Goal: Information Seeking & Learning: Find specific page/section

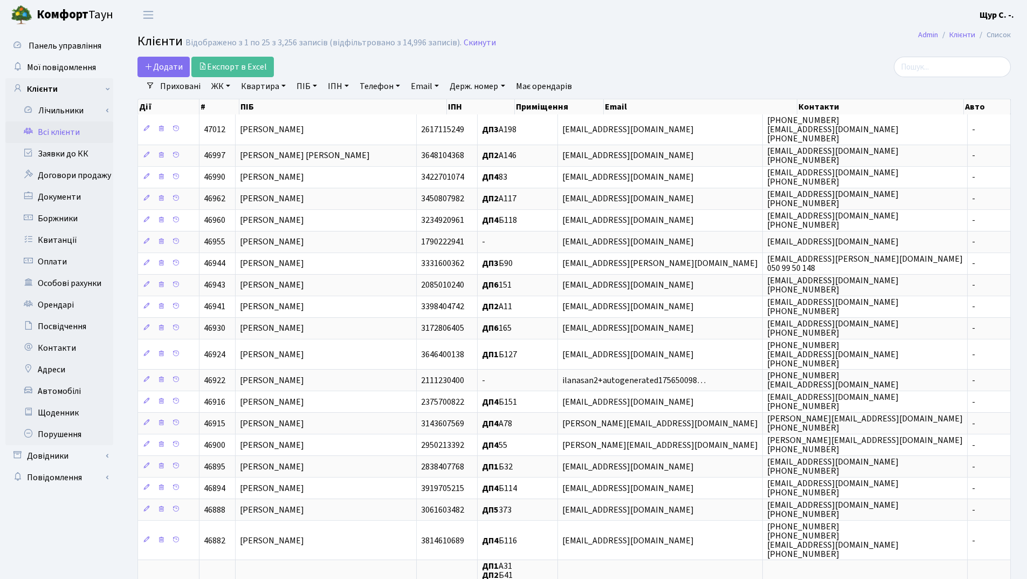
select select "25"
click at [744, 44] on h2 "Клієнти Відображено з 1 по 25 з 3,256 записів (відфільтровано з 14,996 записів)…" at bounding box center [575, 43] width 874 height 18
click at [83, 149] on link "Заявки до КК" at bounding box center [59, 154] width 108 height 22
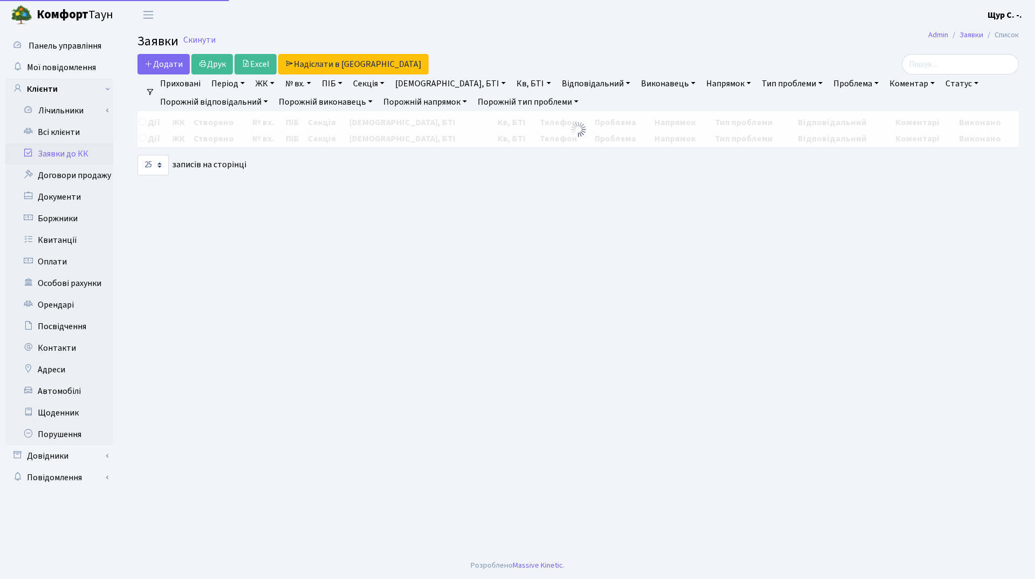
select select "25"
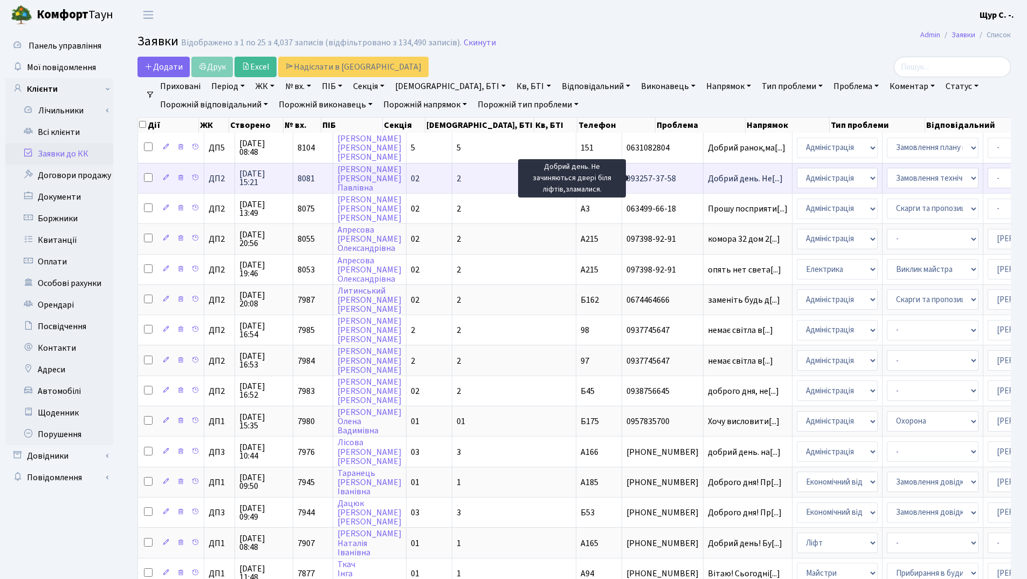
click at [708, 177] on span "Добрий день. Не[...]" at bounding box center [745, 179] width 75 height 12
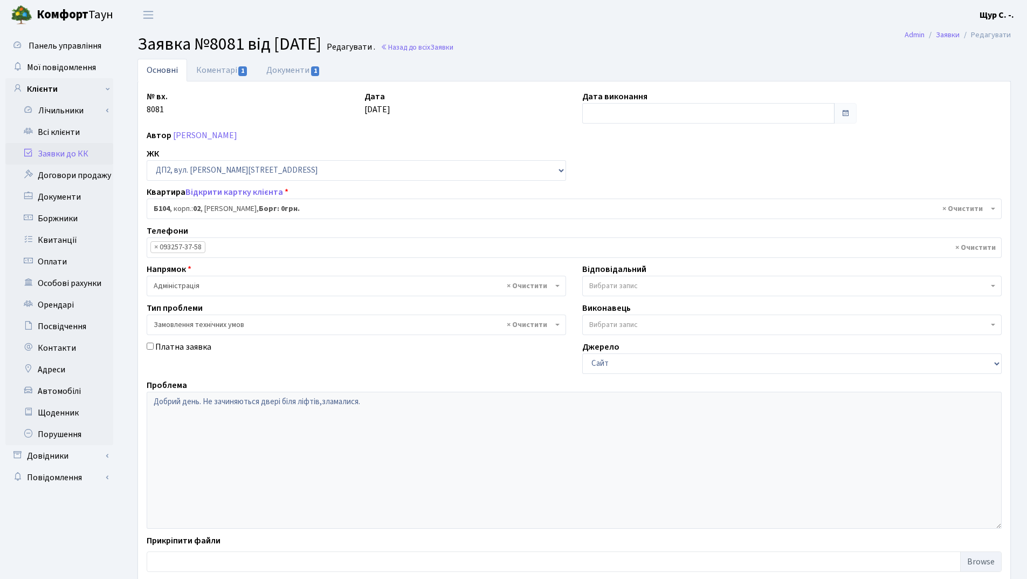
select select "31495"
select select "15"
click at [223, 71] on link "Коментарі 1" at bounding box center [222, 70] width 70 height 22
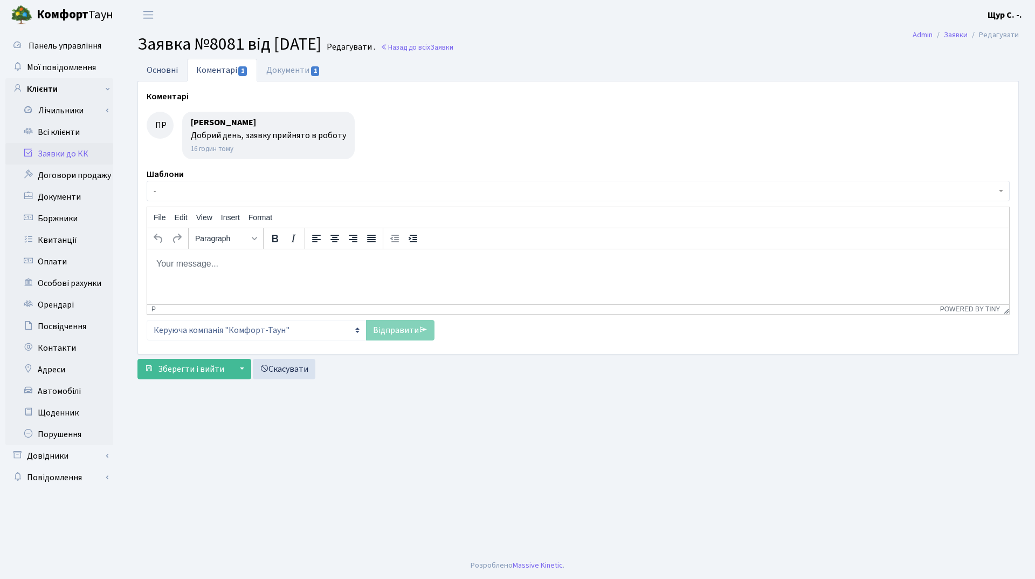
click at [156, 68] on link "Основні" at bounding box center [163, 70] width 50 height 22
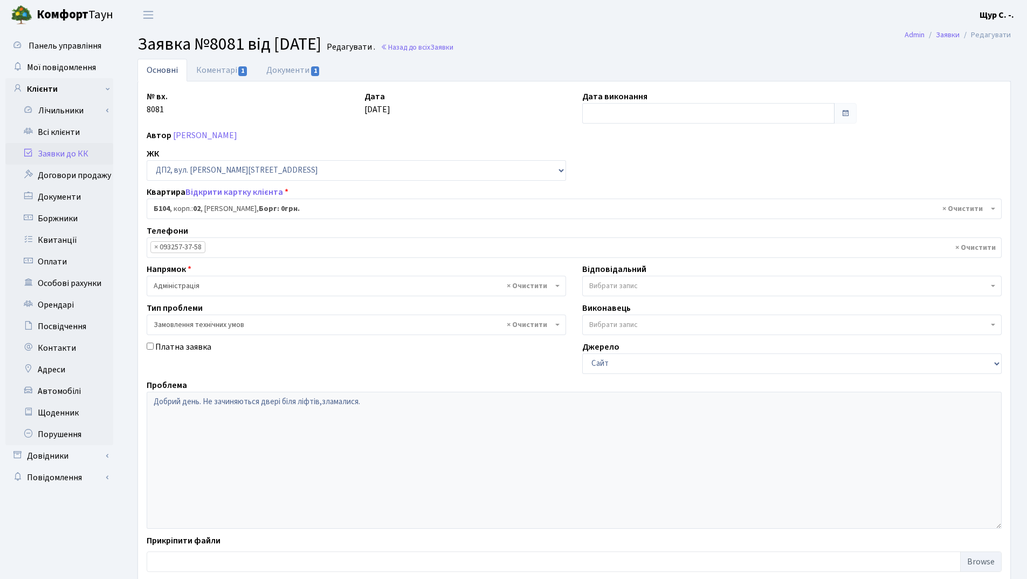
click at [87, 153] on link "Заявки до КК" at bounding box center [59, 154] width 108 height 22
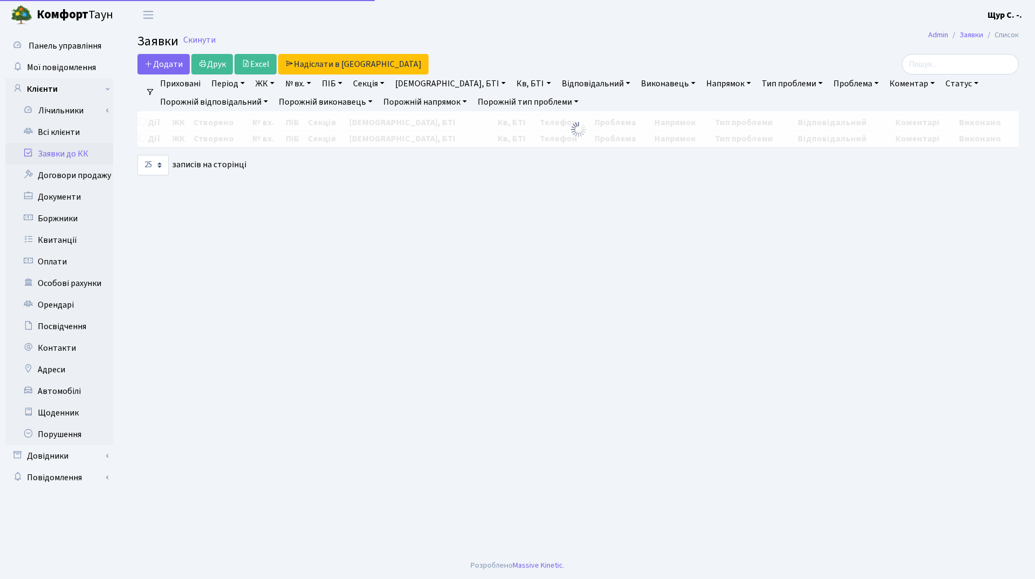
select select "25"
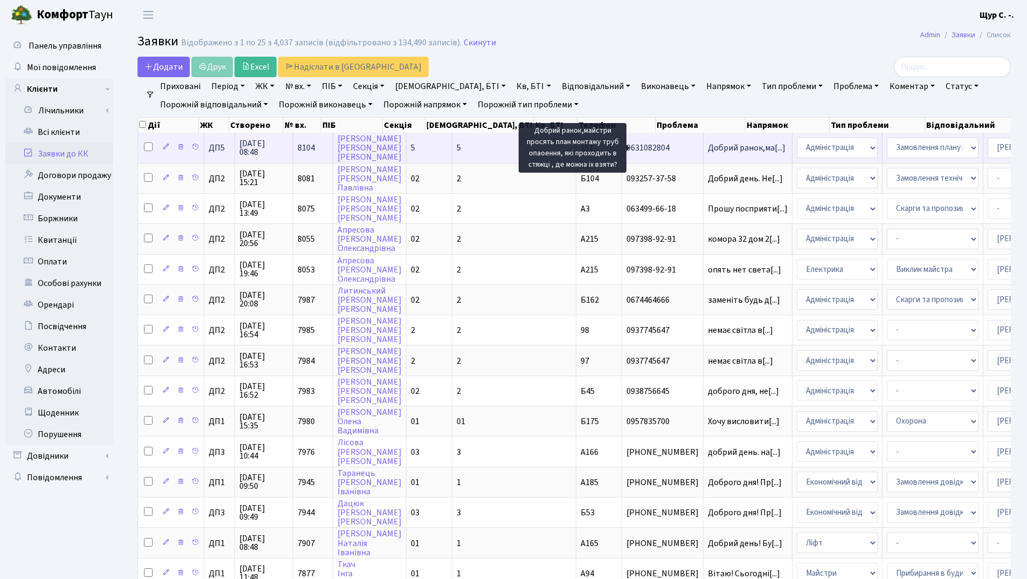
click at [708, 145] on span "Добрий ранок,ма[...]" at bounding box center [747, 148] width 78 height 12
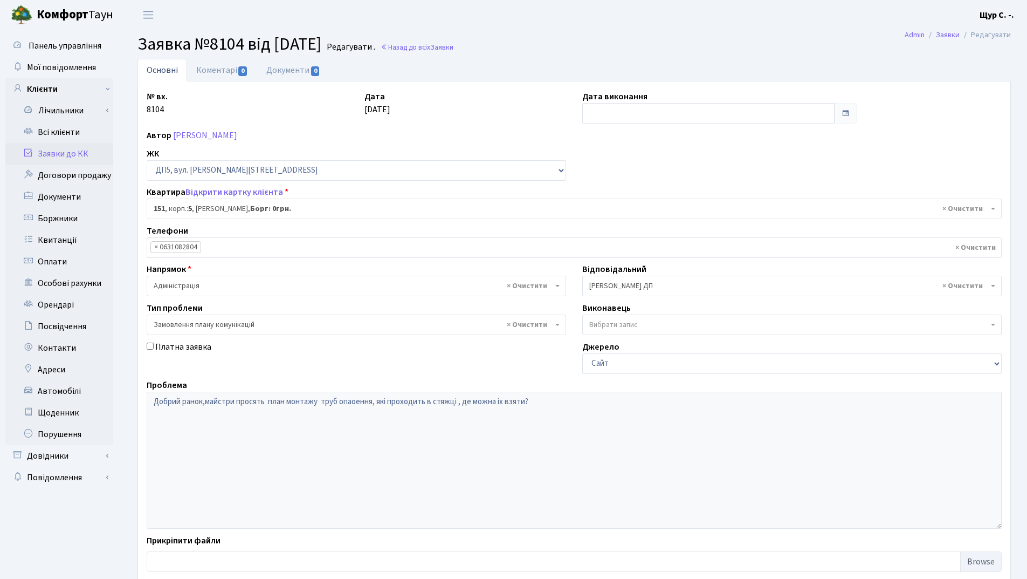
select select "45749"
select select "10"
click at [222, 66] on link "Коментарі 0" at bounding box center [222, 70] width 70 height 22
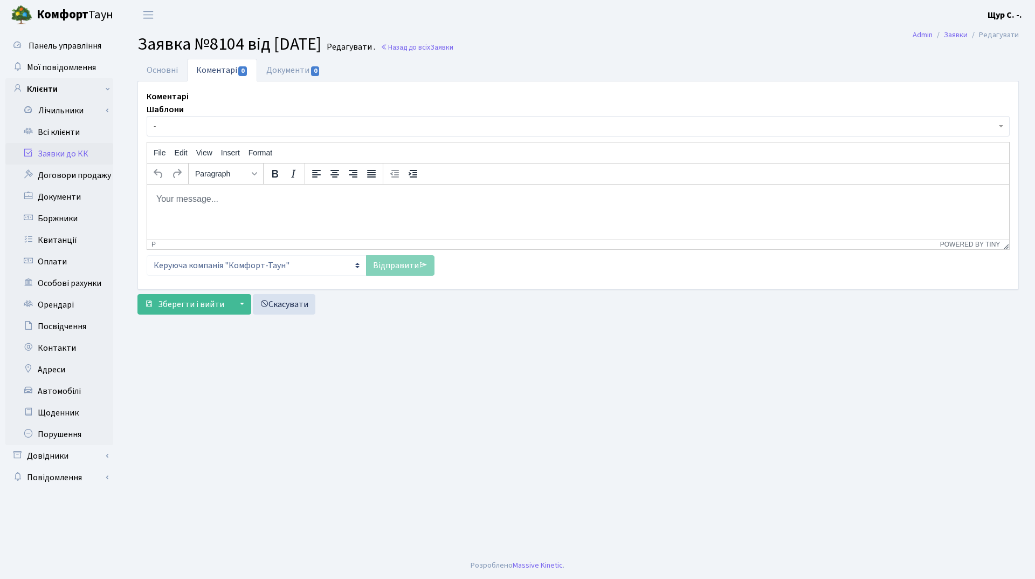
click at [180, 203] on body "Rich Text Area. Press ALT-0 for help." at bounding box center [578, 199] width 845 height 12
click at [393, 265] on link "Відправити" at bounding box center [400, 265] width 68 height 20
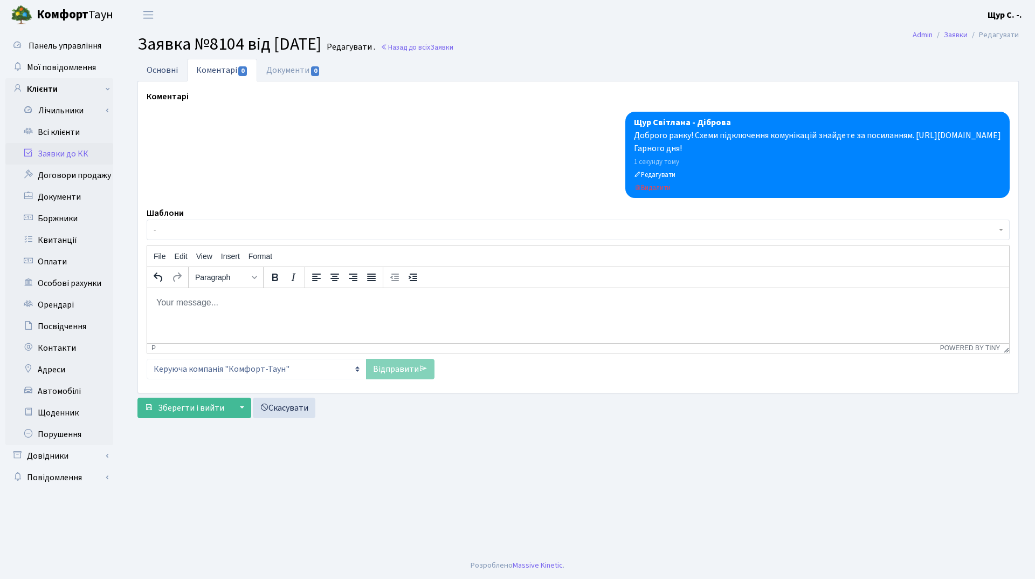
click at [159, 73] on link "Основні" at bounding box center [163, 70] width 50 height 22
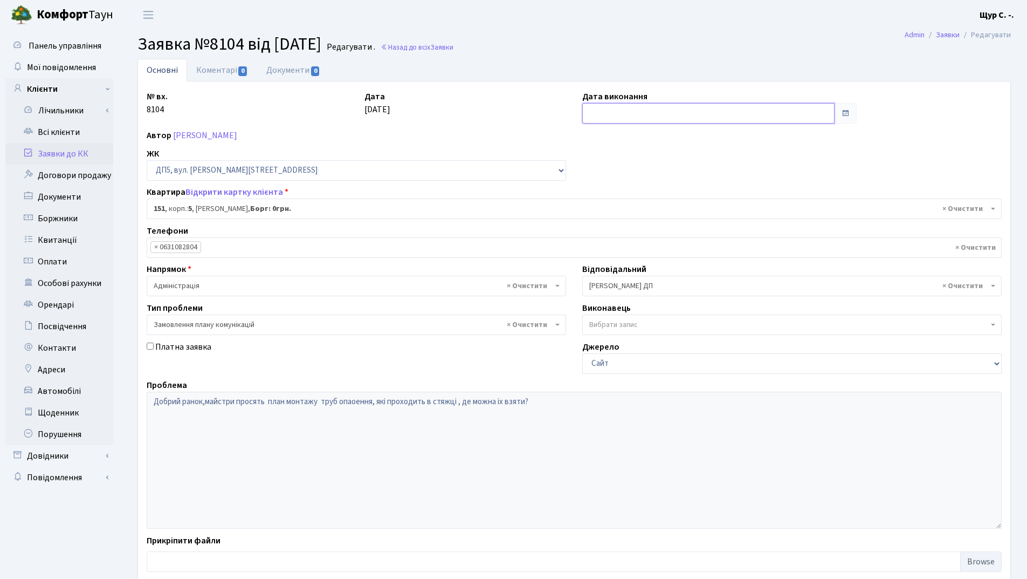
click at [647, 109] on input "text" at bounding box center [708, 113] width 252 height 20
click at [623, 219] on td "17" at bounding box center [626, 216] width 16 height 16
type input "17.09.2025"
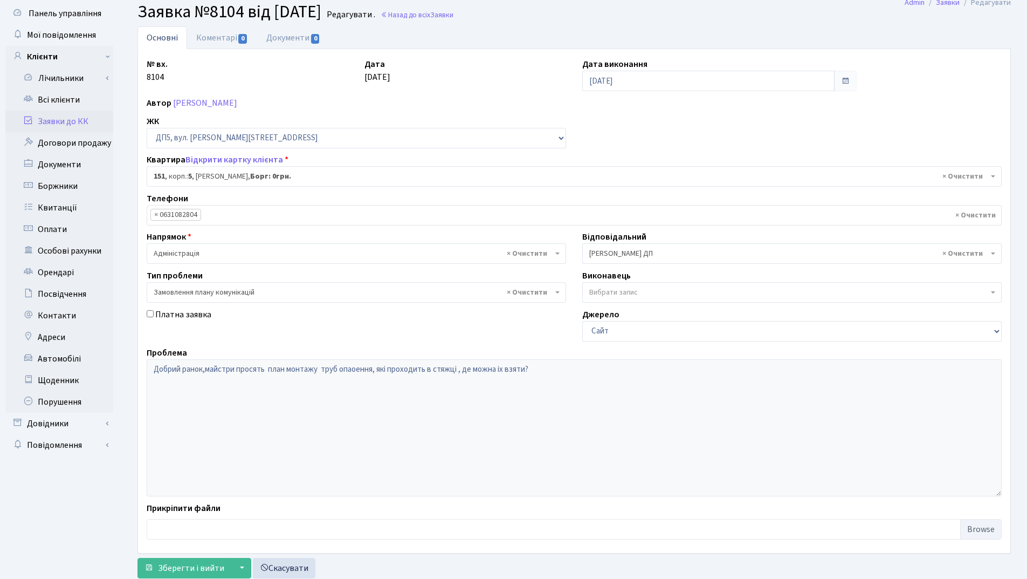
scroll to position [64, 0]
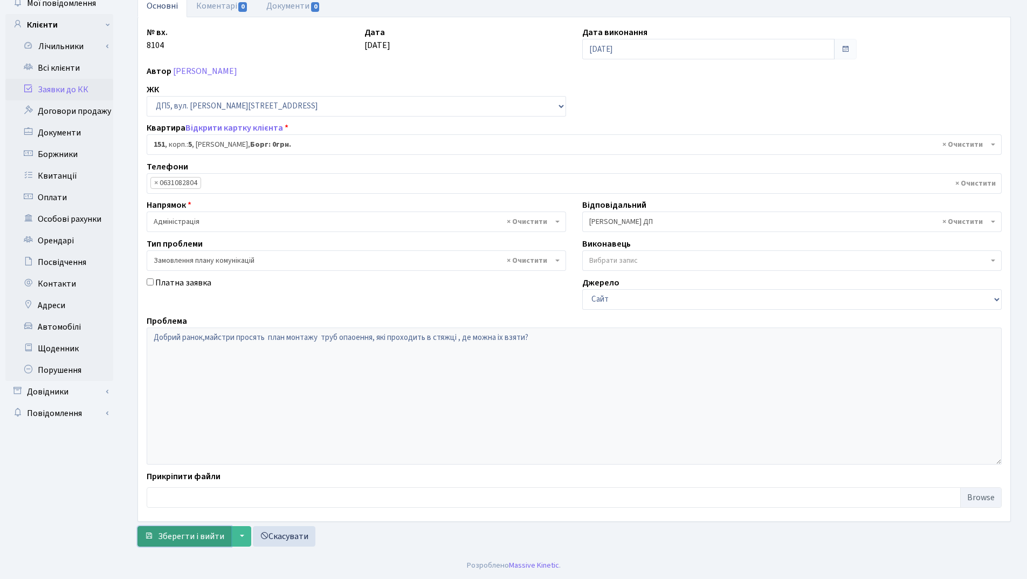
click at [174, 538] on span "Зберегти і вийти" at bounding box center [191, 536] width 66 height 12
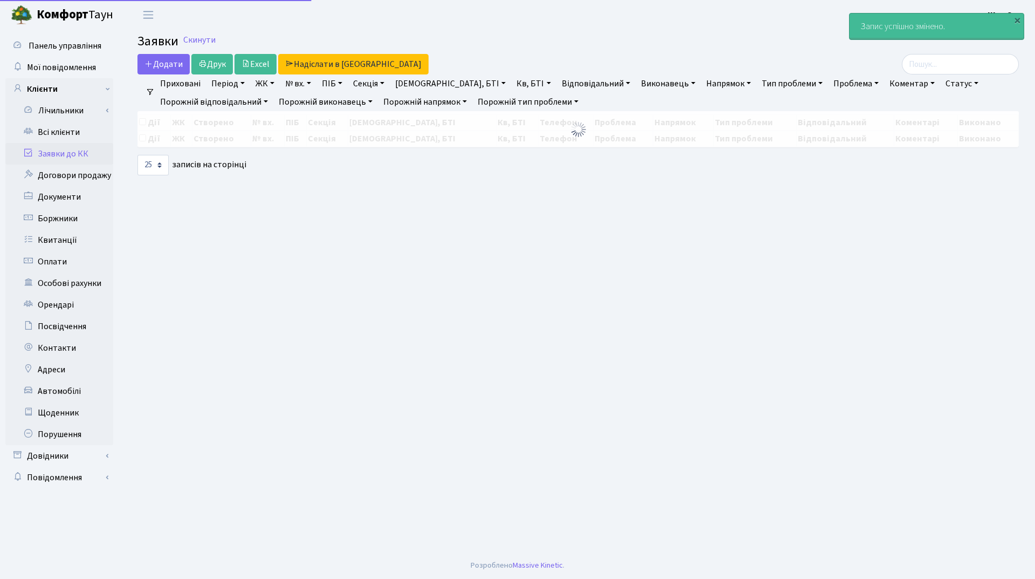
select select "25"
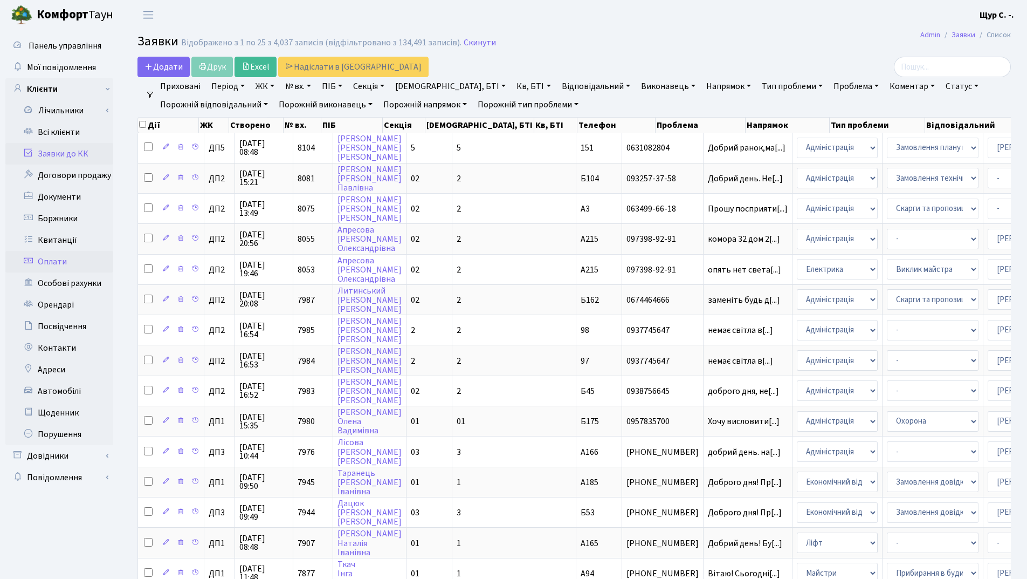
click at [73, 262] on link "Оплати" at bounding box center [59, 262] width 108 height 22
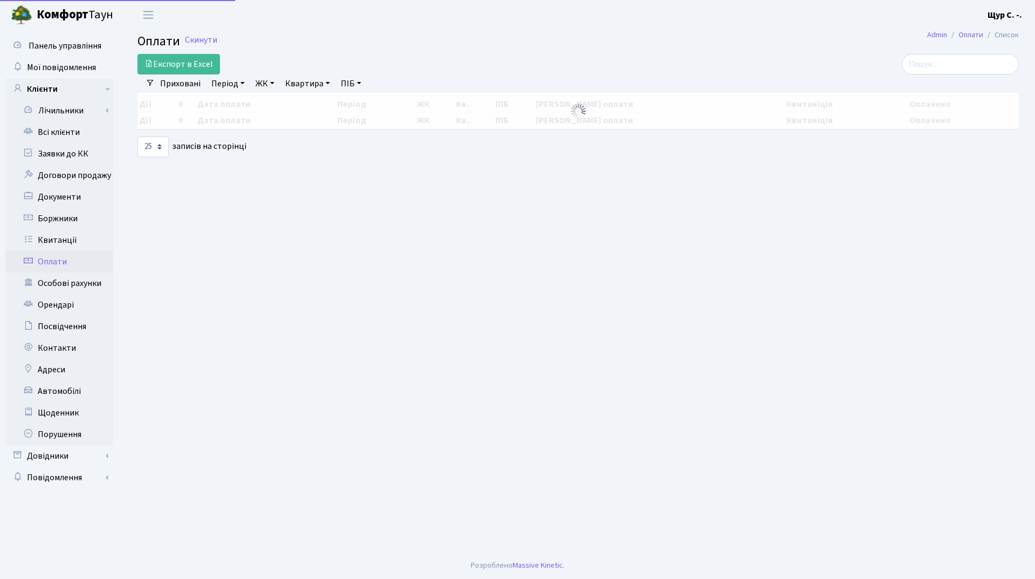
select select "25"
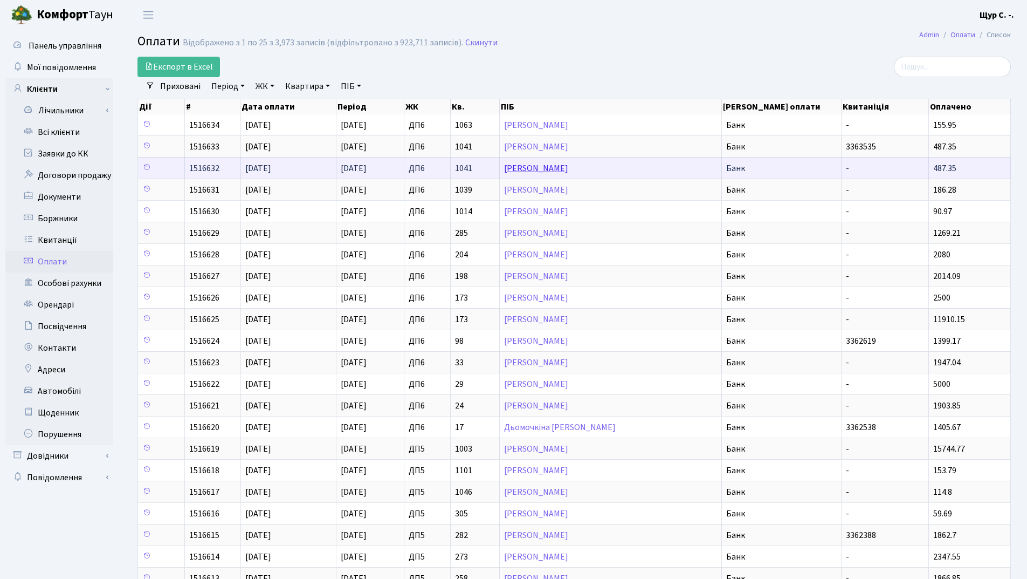
click at [522, 171] on link "[PERSON_NAME]" at bounding box center [536, 168] width 64 height 12
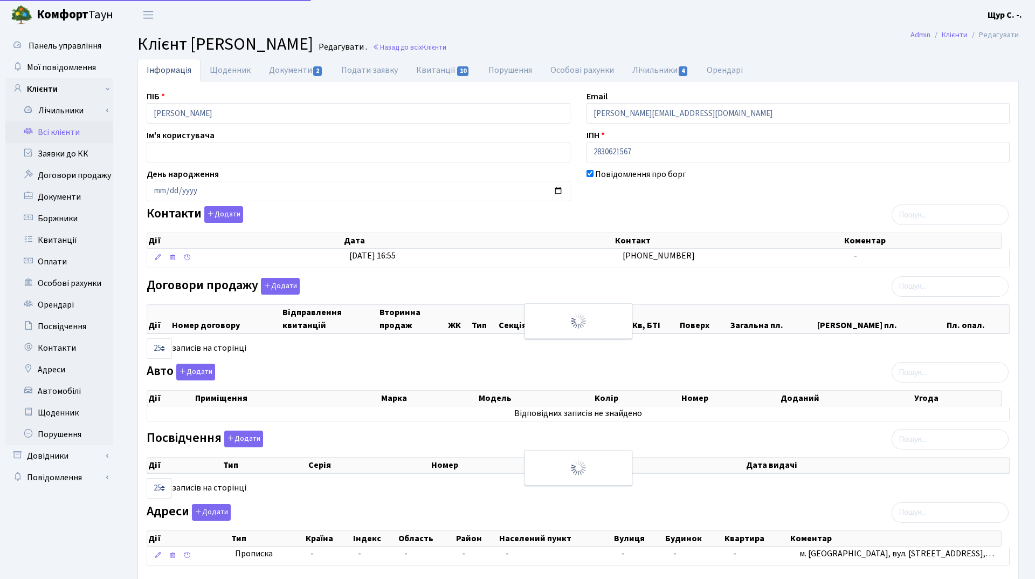
select select "25"
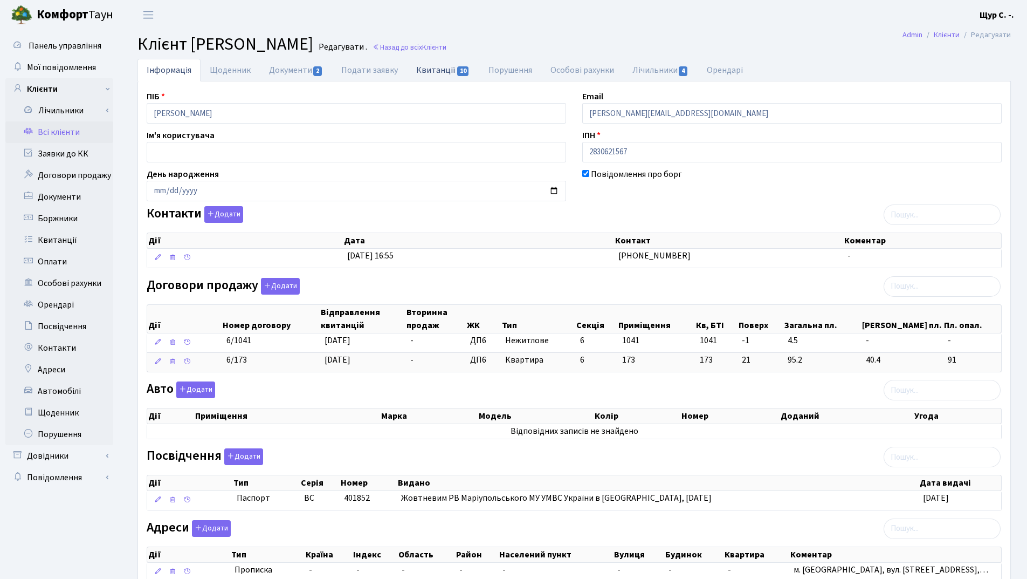
click at [437, 72] on link "Квитанції 10" at bounding box center [443, 70] width 72 height 22
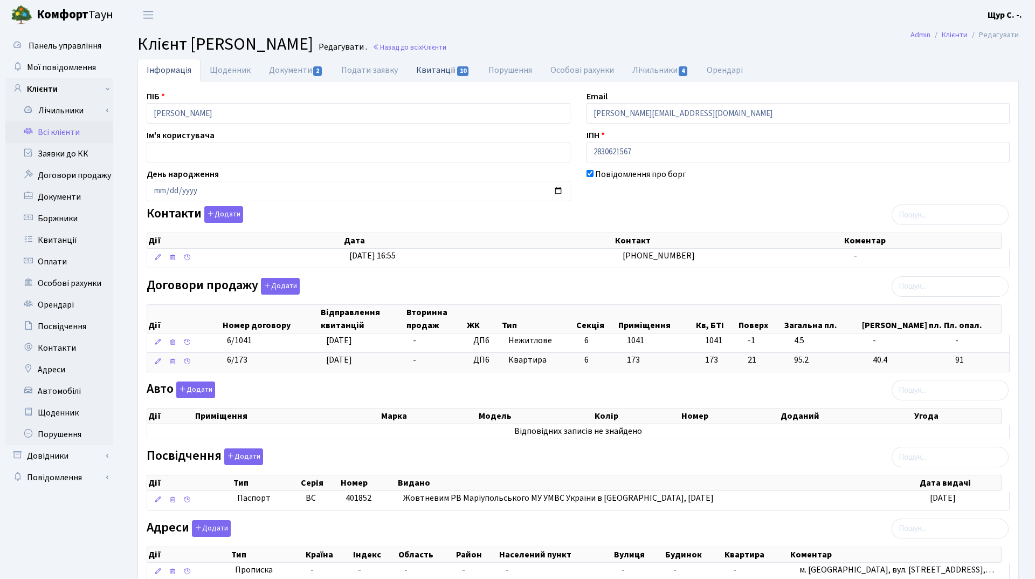
select select "25"
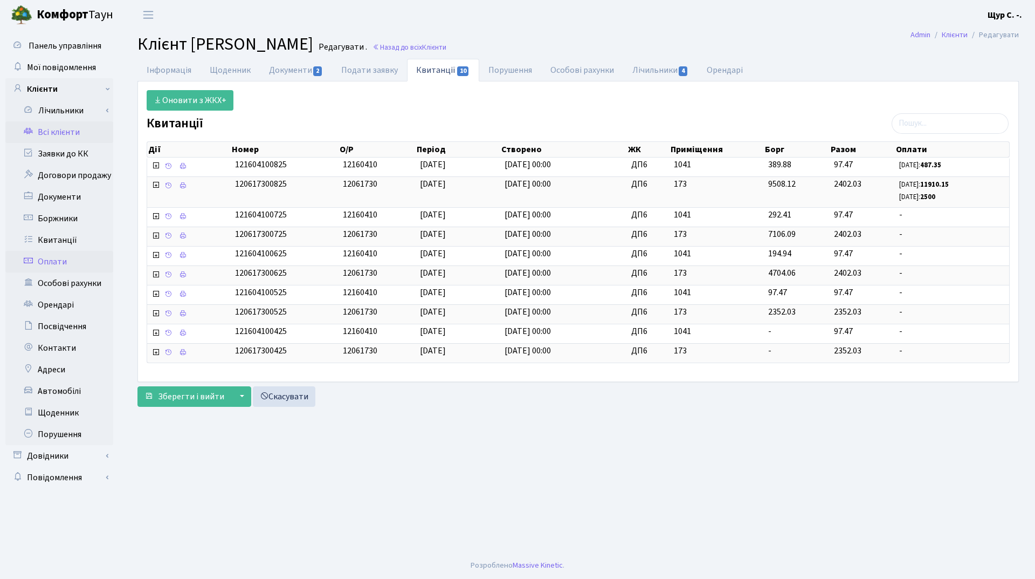
click at [81, 257] on link "Оплати" at bounding box center [59, 262] width 108 height 22
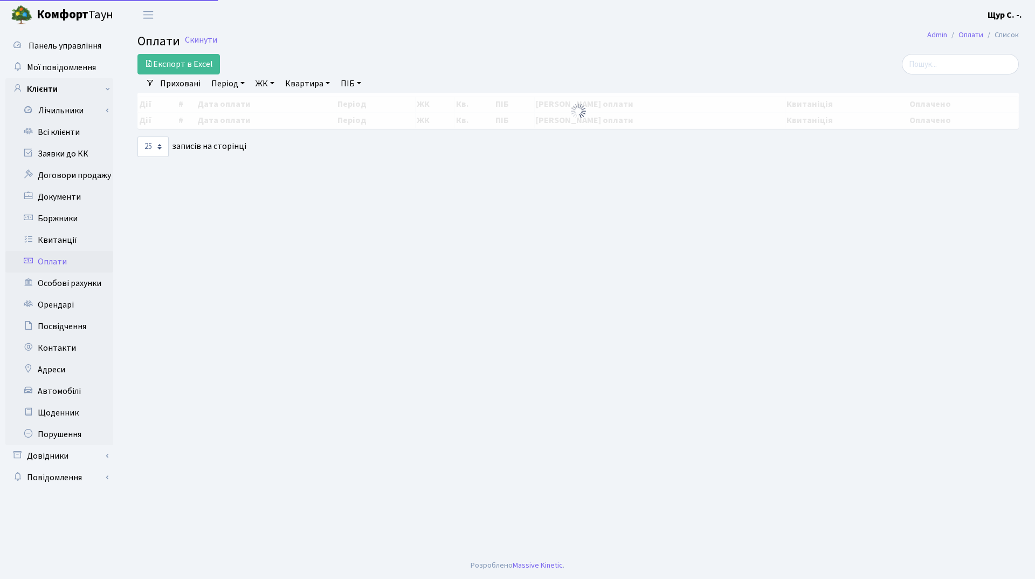
select select "25"
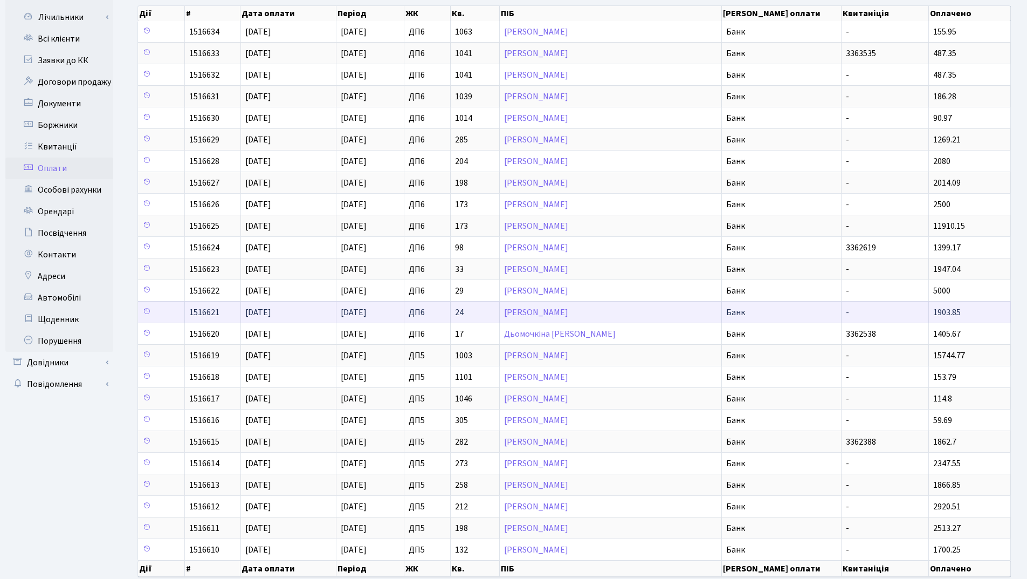
scroll to position [108, 0]
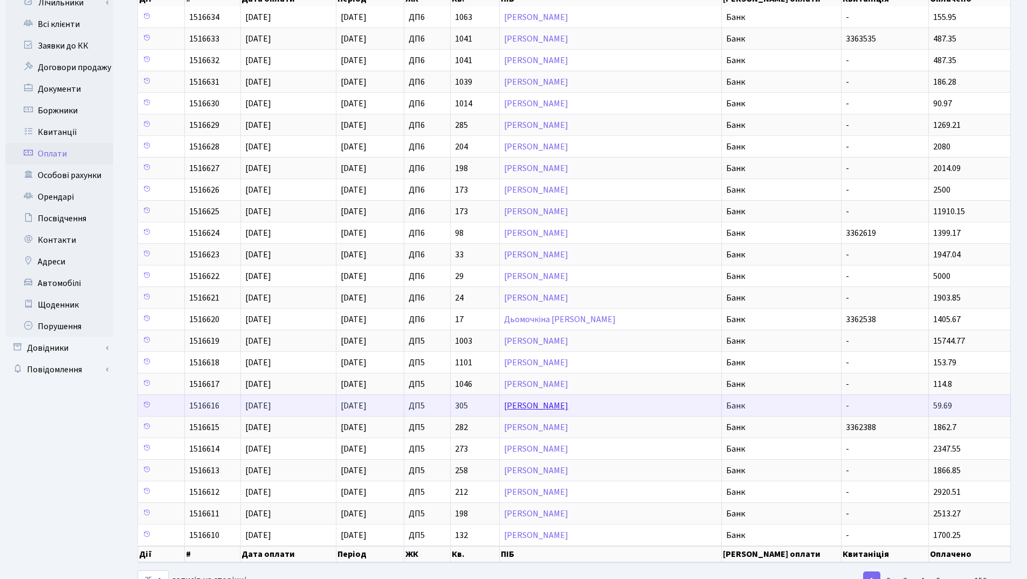
click at [568, 408] on link "[PERSON_NAME]" at bounding box center [536, 406] width 64 height 12
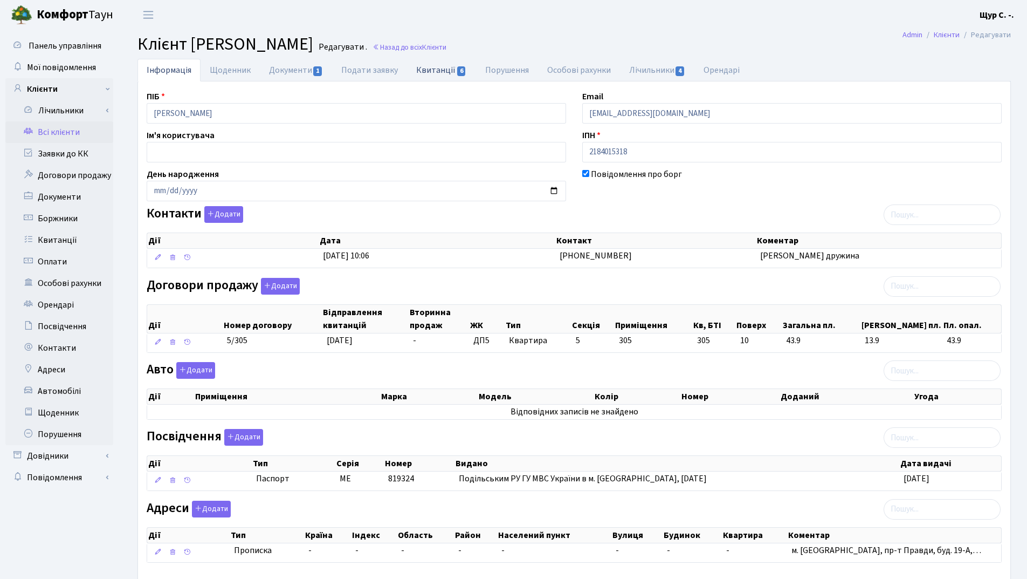
click at [441, 67] on link "Квитанції 6" at bounding box center [441, 70] width 68 height 22
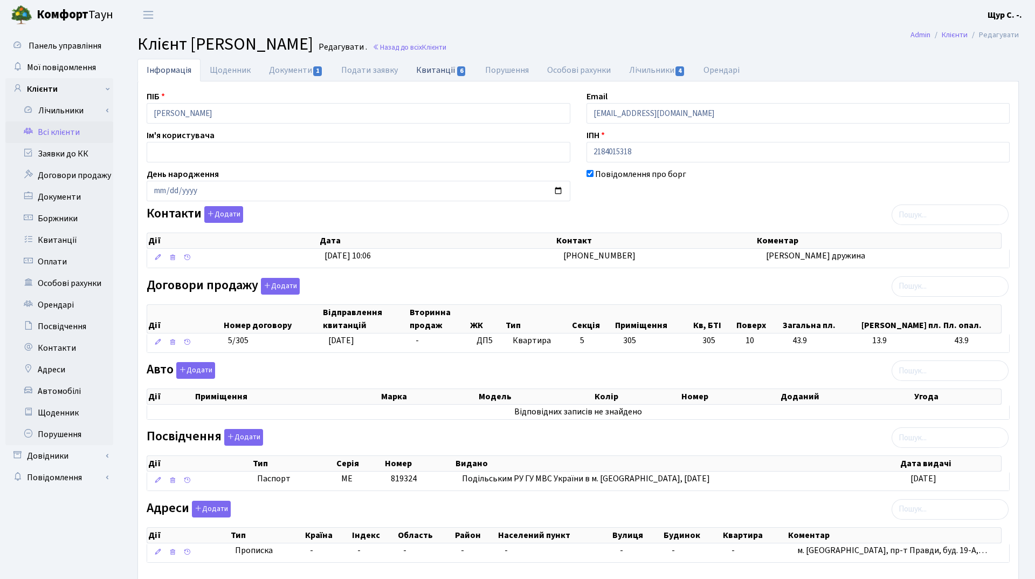
select select "25"
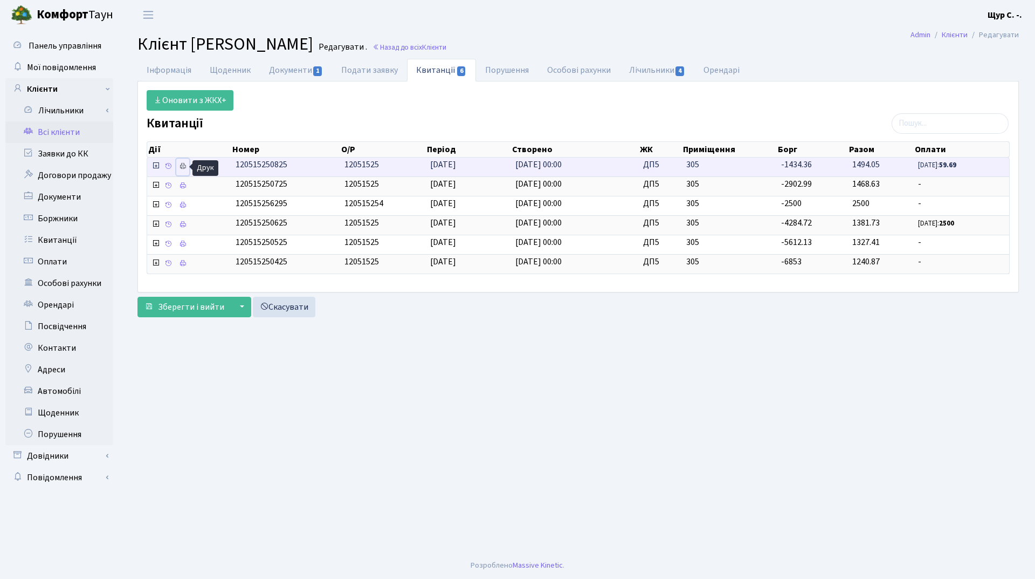
click at [184, 166] on icon at bounding box center [183, 166] width 8 height 8
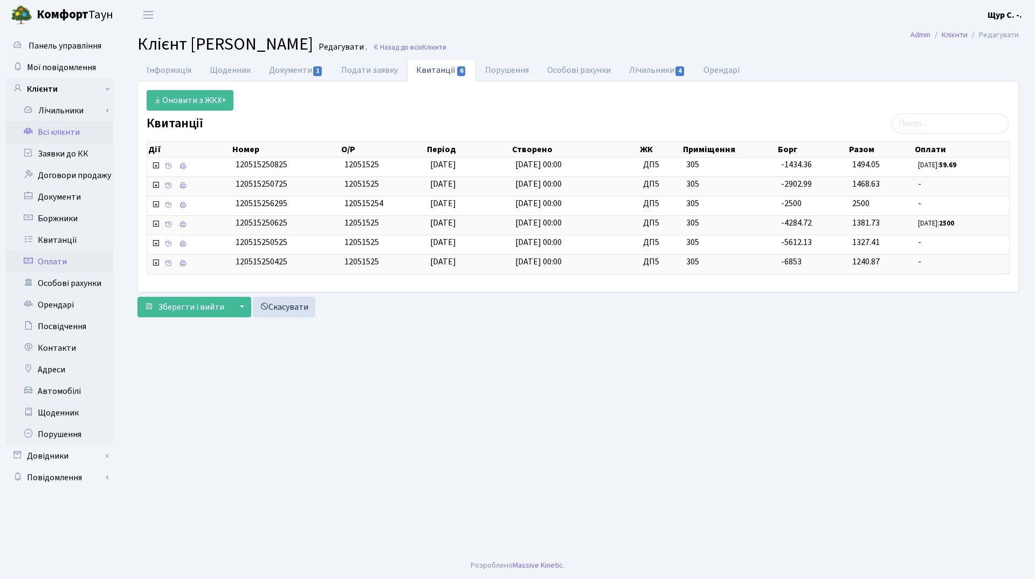
click at [73, 267] on link "Оплати" at bounding box center [59, 262] width 108 height 22
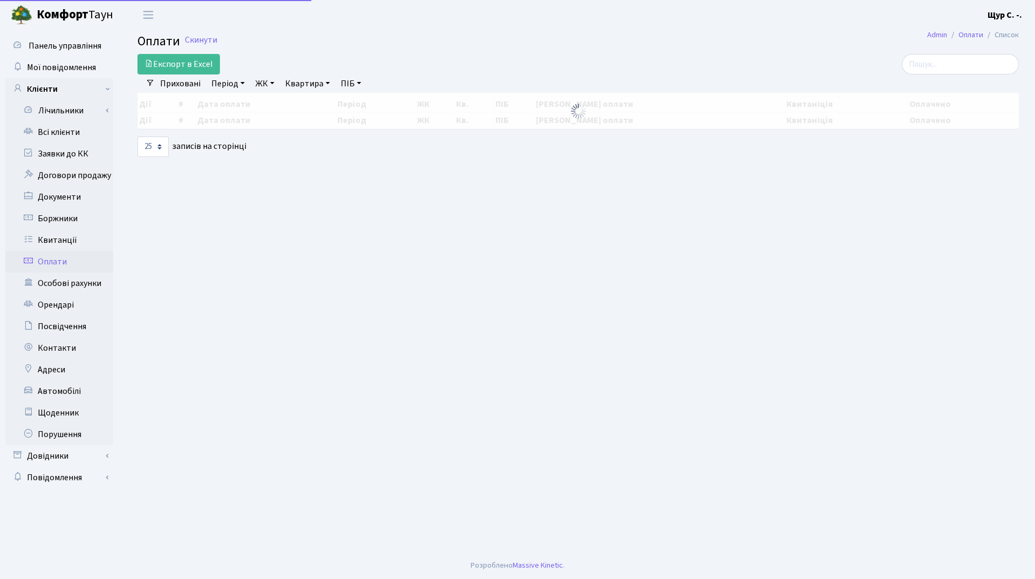
select select "25"
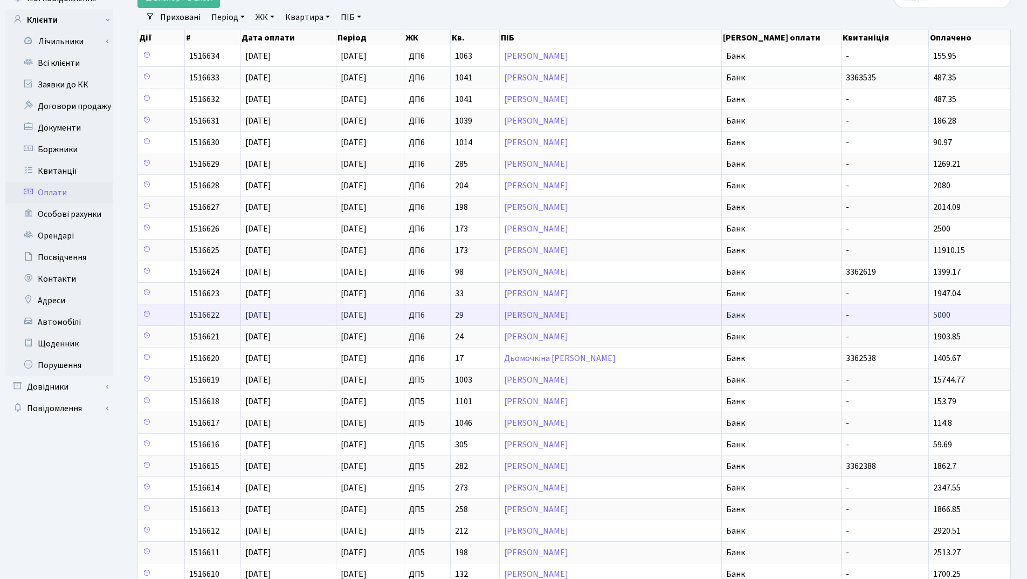
scroll to position [148, 0]
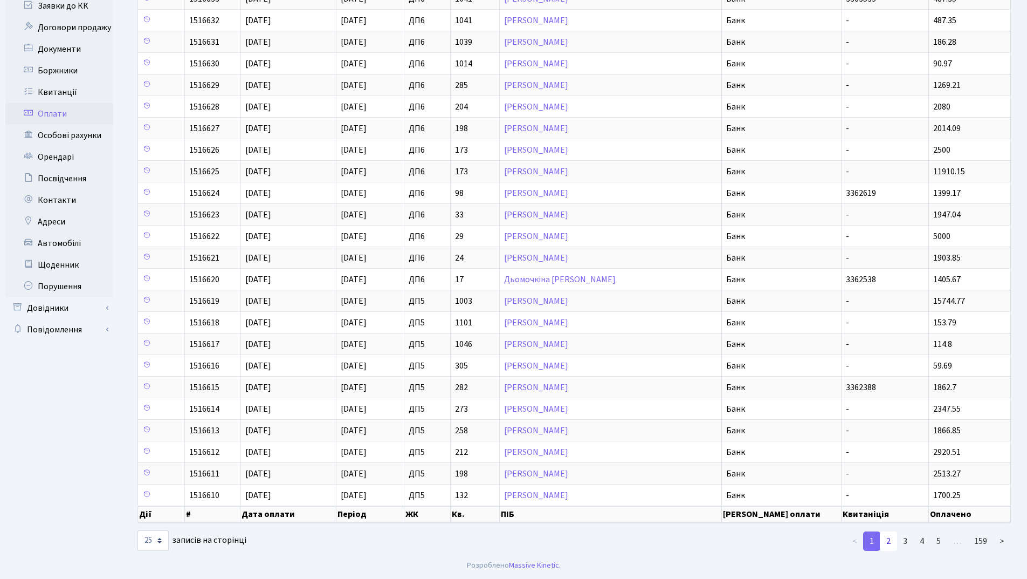
click at [889, 541] on link "2" at bounding box center [888, 540] width 17 height 19
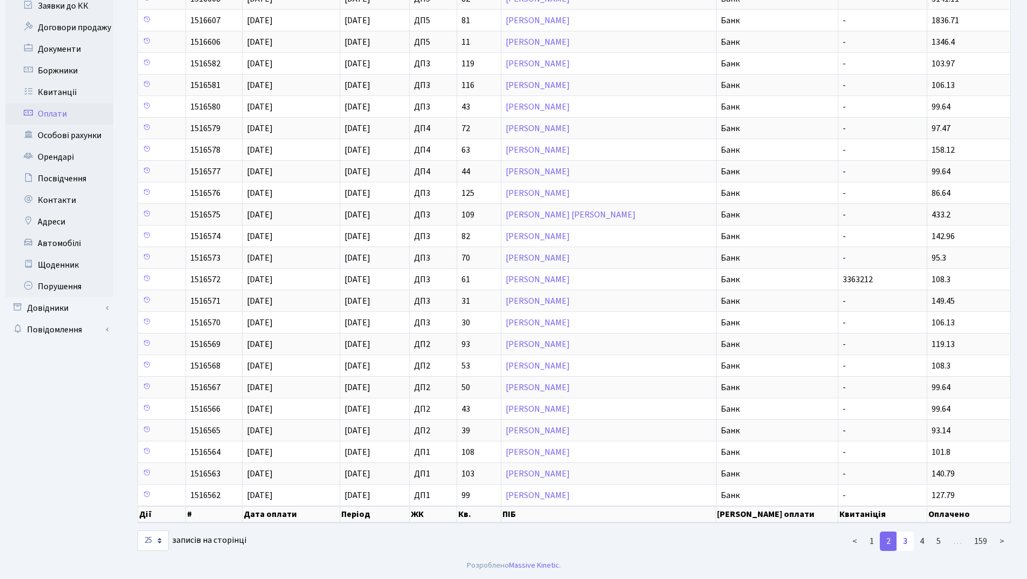
click at [901, 543] on link "3" at bounding box center [905, 540] width 17 height 19
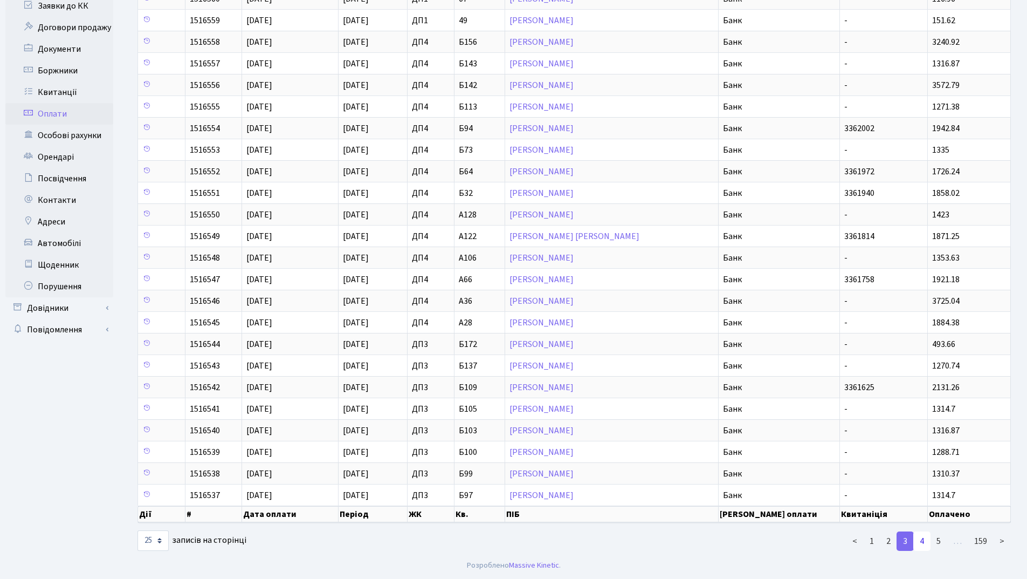
click at [924, 546] on link "4" at bounding box center [922, 540] width 17 height 19
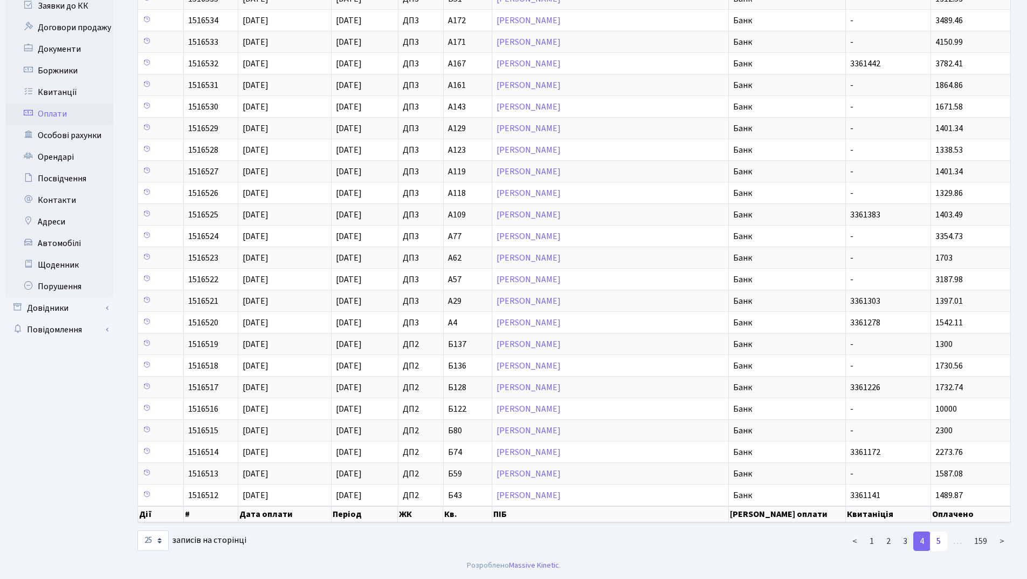
click at [940, 541] on link "5" at bounding box center [938, 540] width 17 height 19
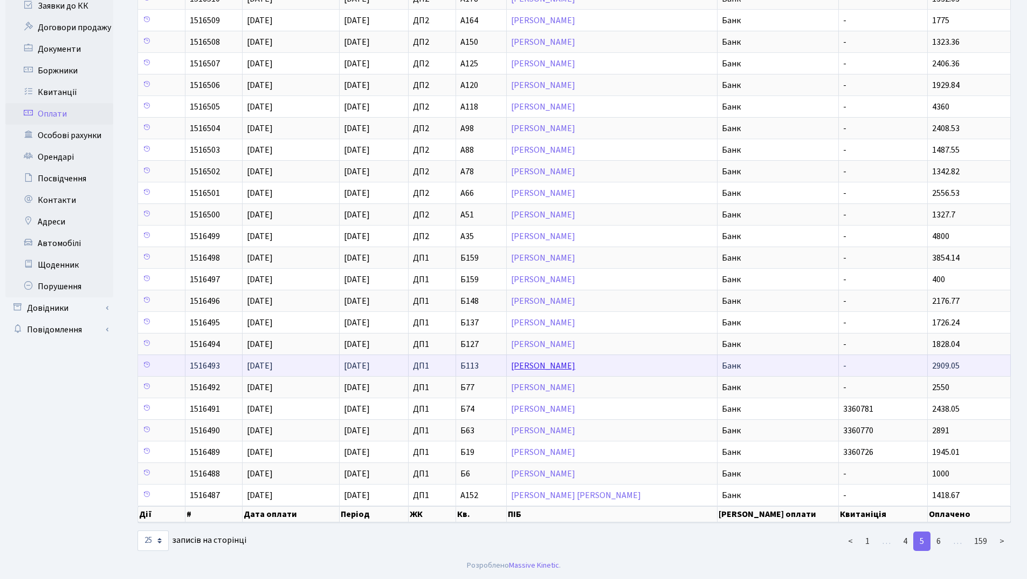
click at [567, 362] on link "Калюжний Ярослав Миколайович" at bounding box center [543, 366] width 64 height 12
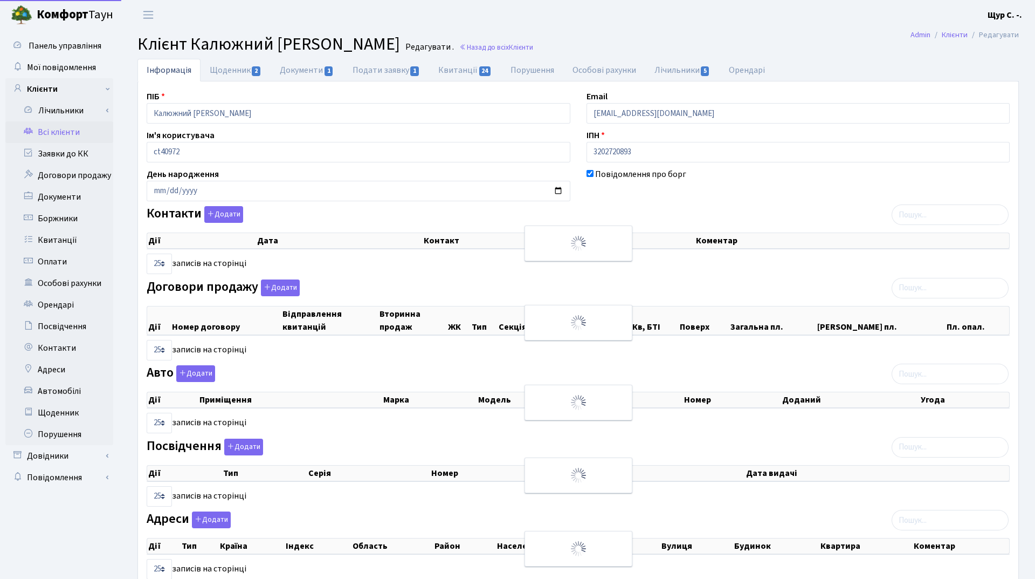
select select "25"
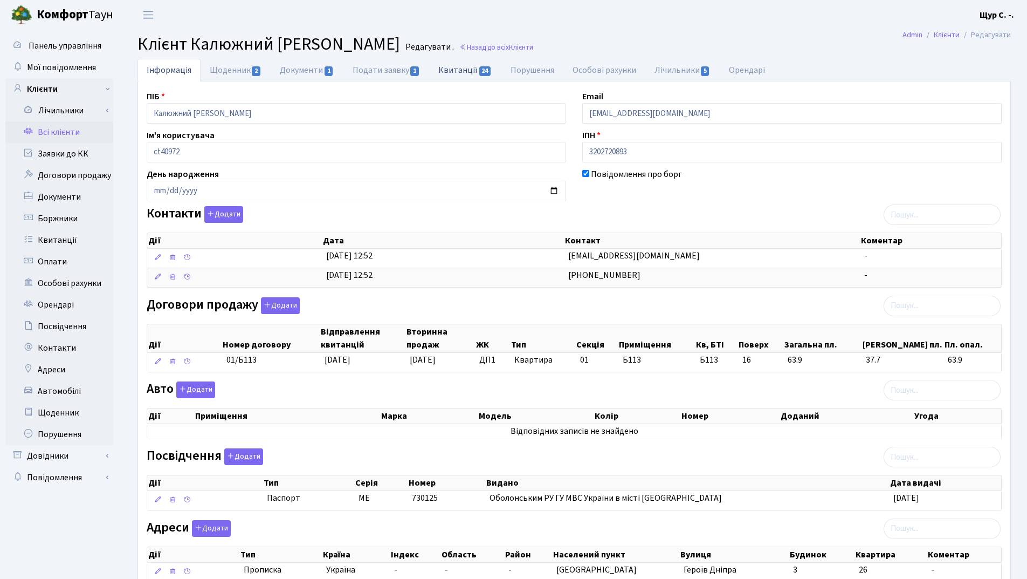
click at [461, 71] on link "Квитанції 24" at bounding box center [465, 70] width 72 height 22
select select "25"
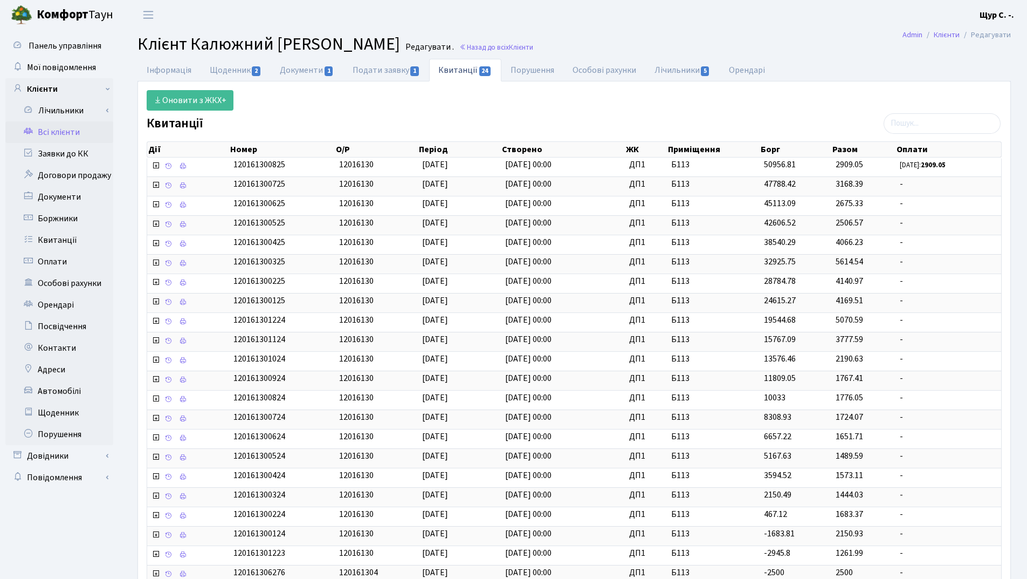
click at [83, 133] on link "Всі клієнти" at bounding box center [59, 132] width 108 height 22
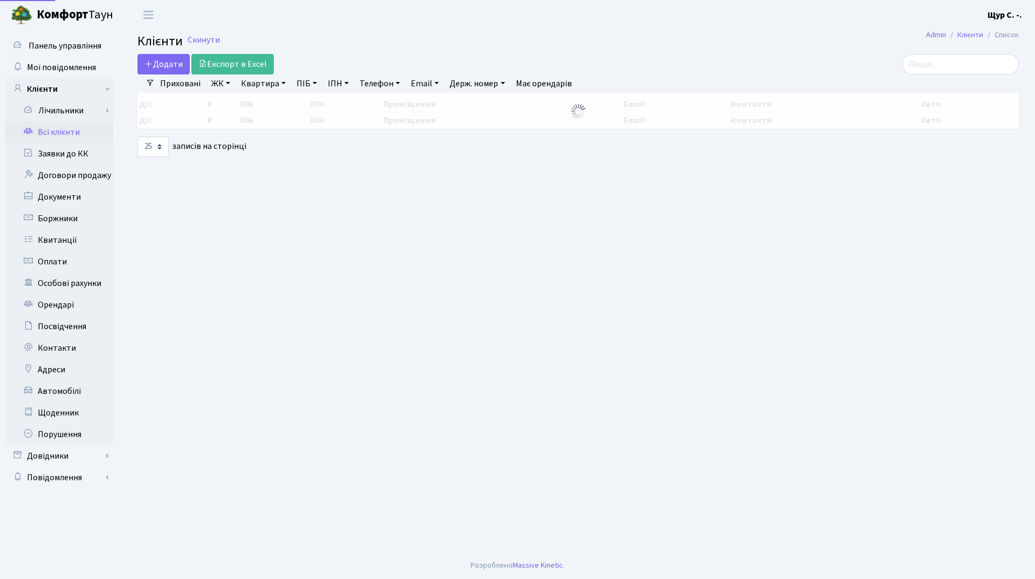
select select "25"
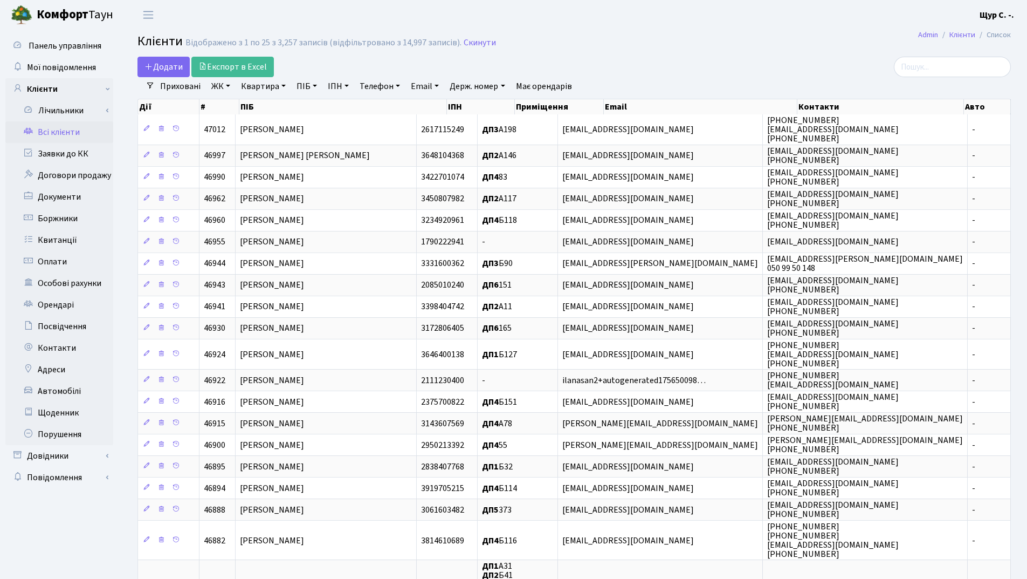
click at [379, 86] on link "Телефон" at bounding box center [379, 86] width 49 height 18
type input "0504450448"
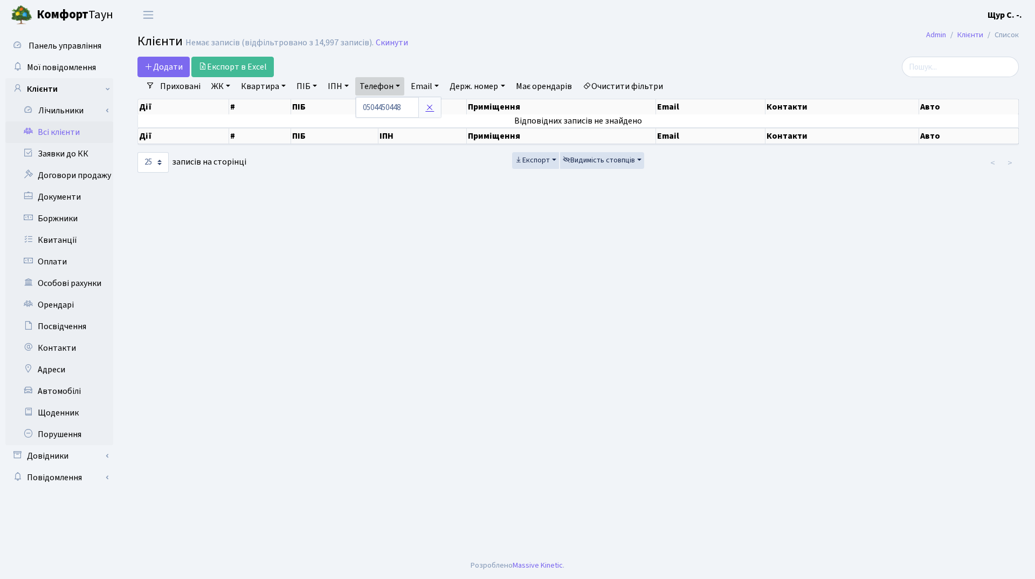
click at [437, 105] on link at bounding box center [429, 107] width 23 height 20
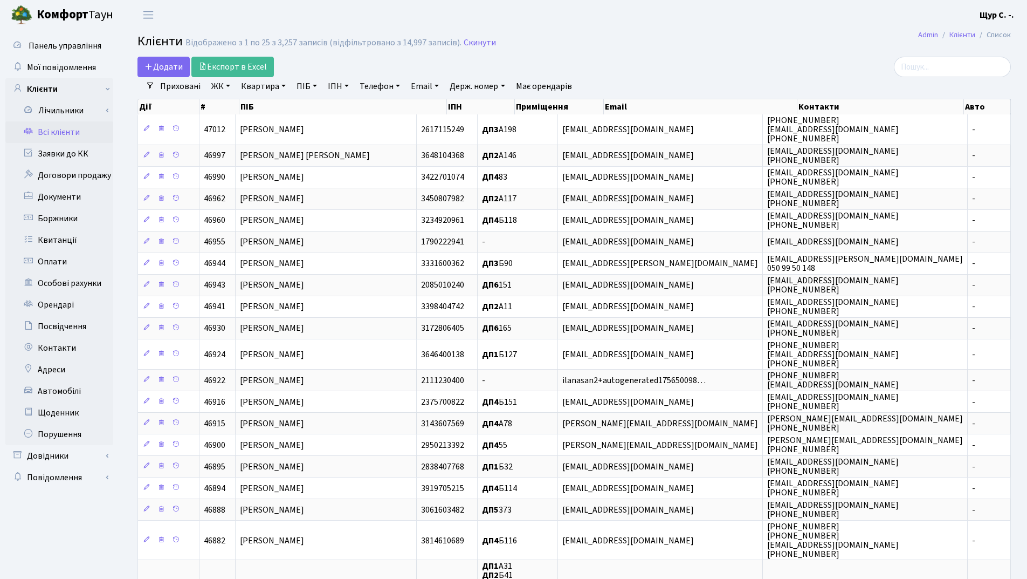
click at [81, 134] on link "Всі клієнти" at bounding box center [59, 132] width 108 height 22
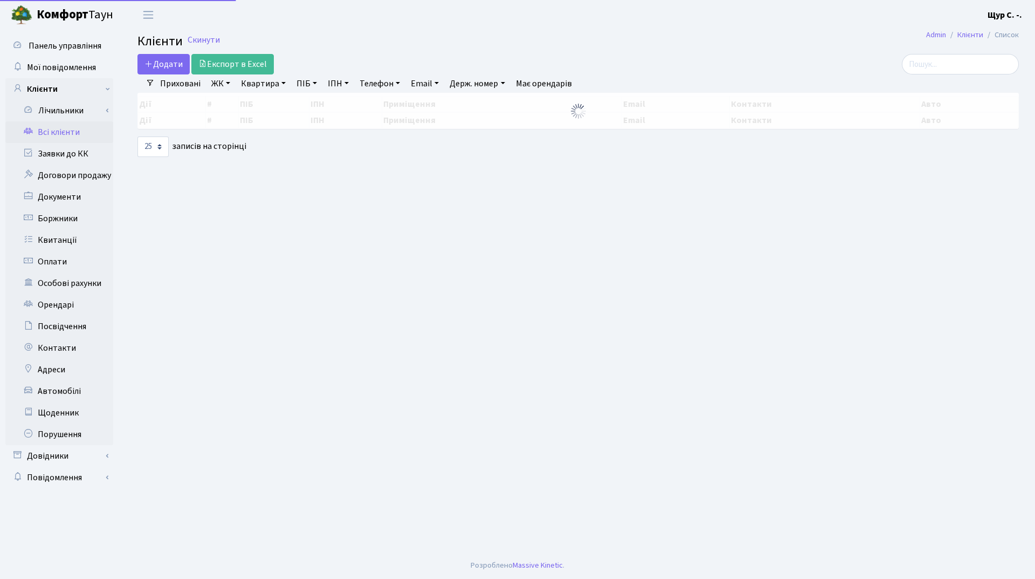
select select "25"
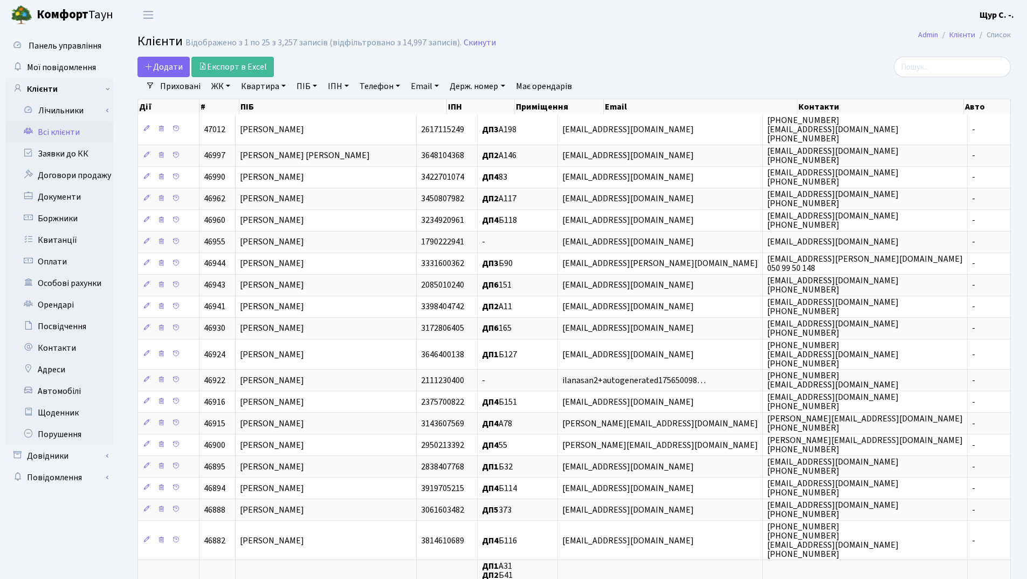
click at [254, 88] on link "Квартира" at bounding box center [263, 86] width 53 height 18
type input "102"
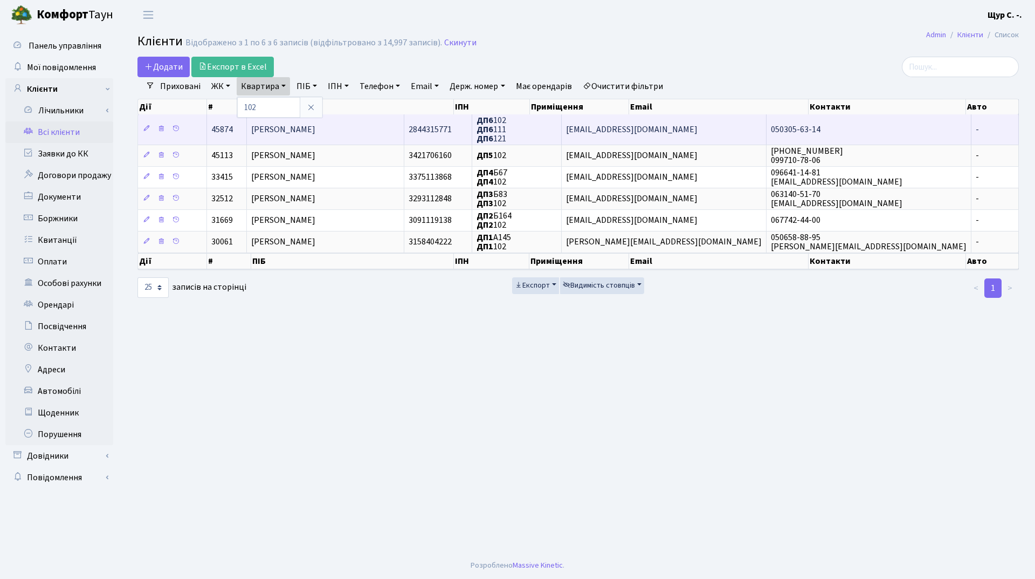
click at [289, 129] on span "[PERSON_NAME]" at bounding box center [283, 130] width 64 height 12
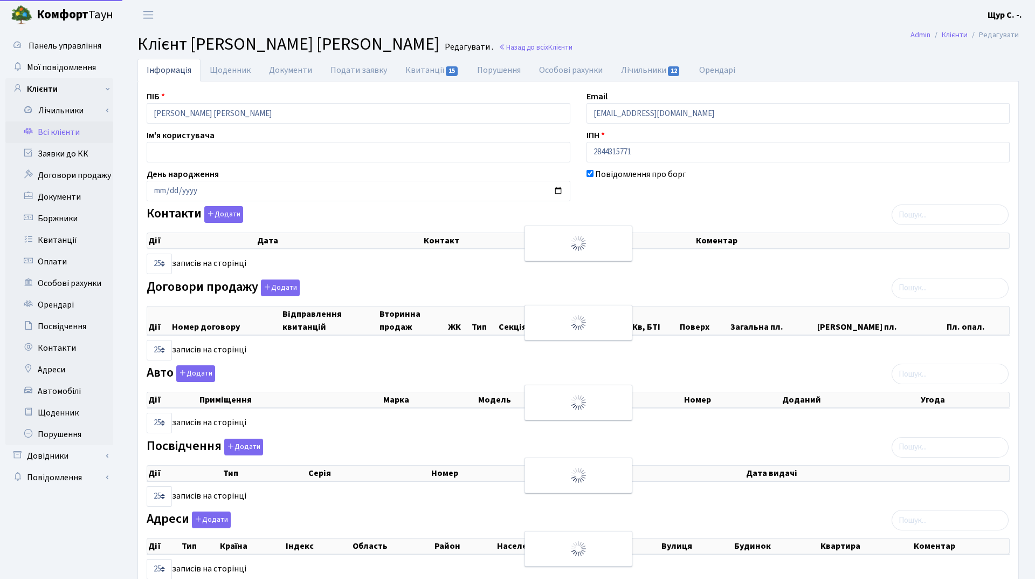
select select "25"
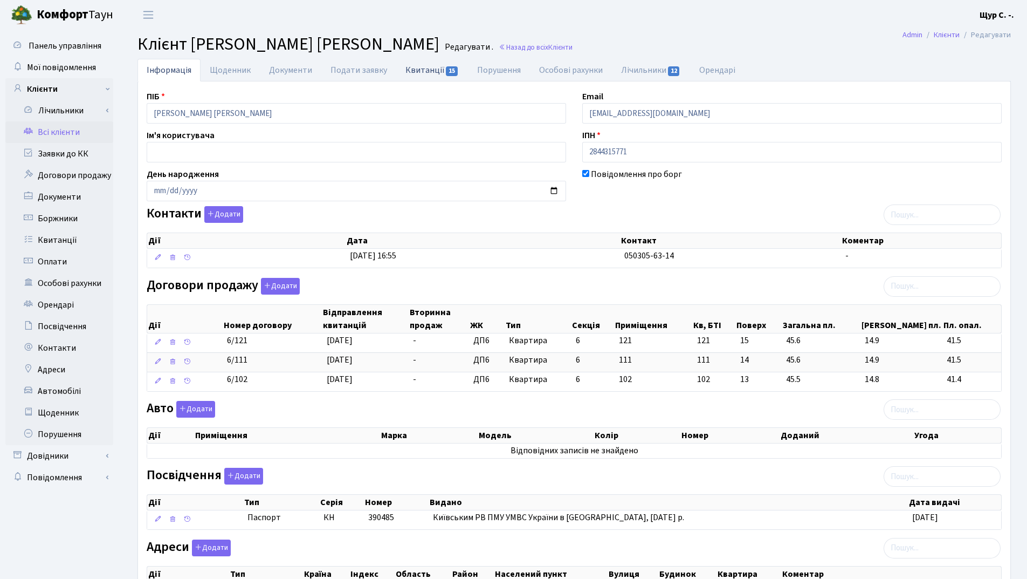
click at [428, 72] on link "Квитанції 15" at bounding box center [432, 70] width 72 height 22
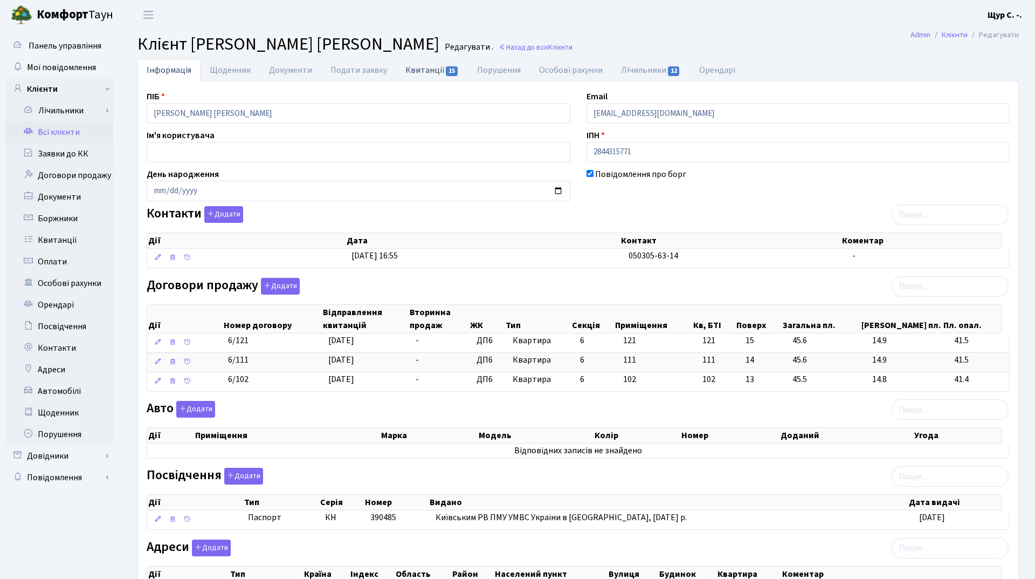
select select "25"
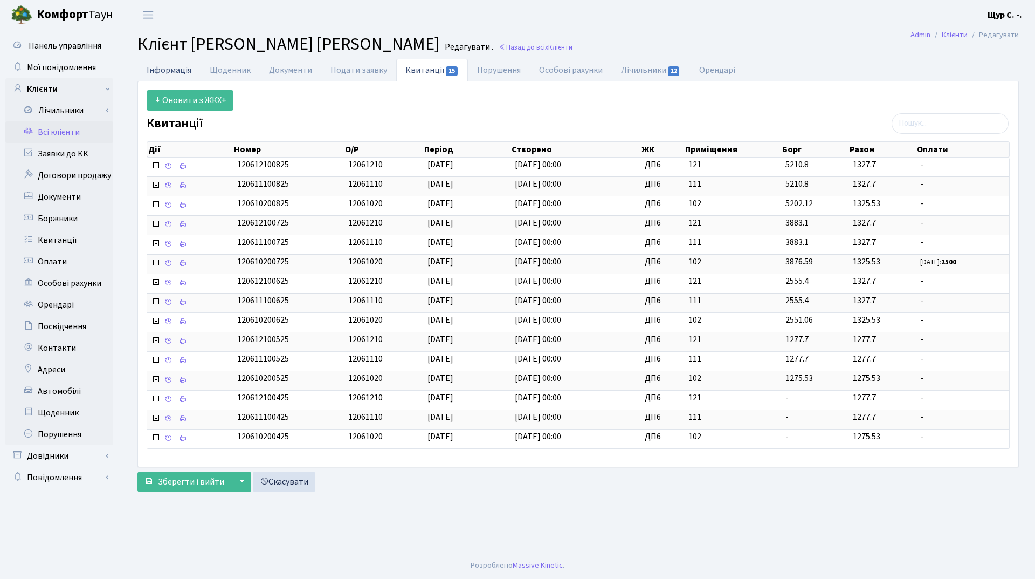
click at [150, 66] on link "Інформація" at bounding box center [169, 70] width 63 height 22
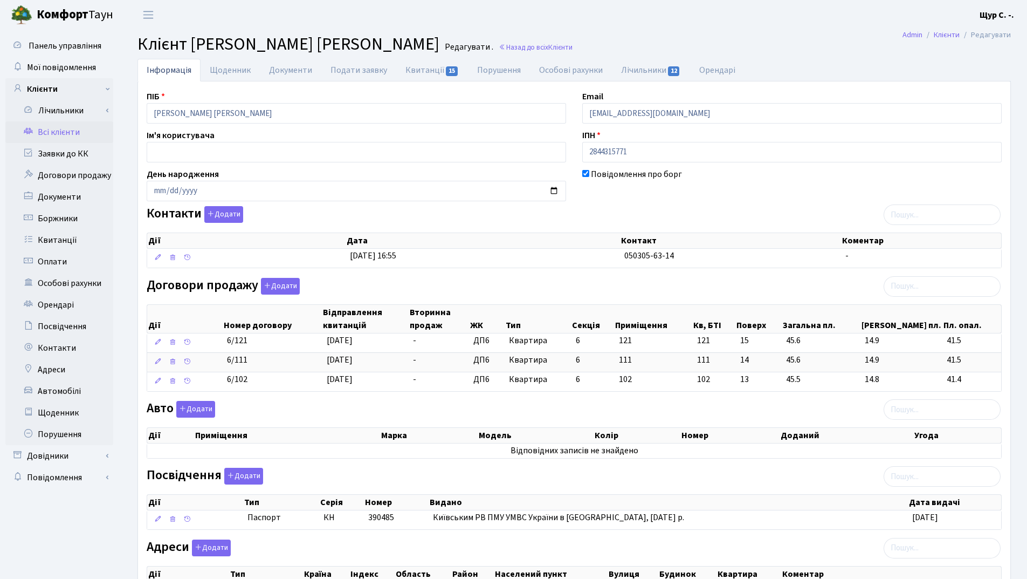
click at [53, 132] on link "Всі клієнти" at bounding box center [59, 132] width 108 height 22
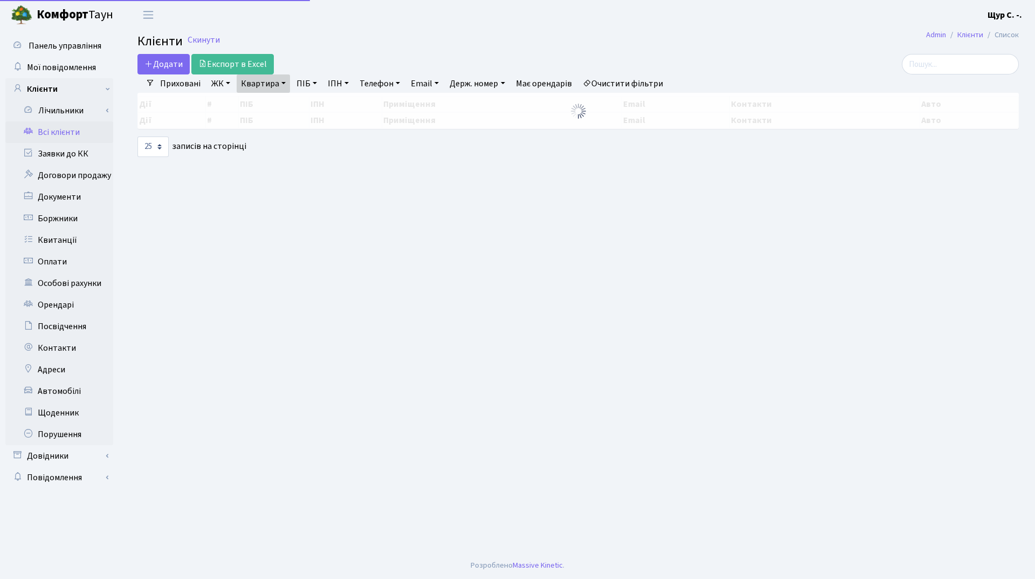
select select "25"
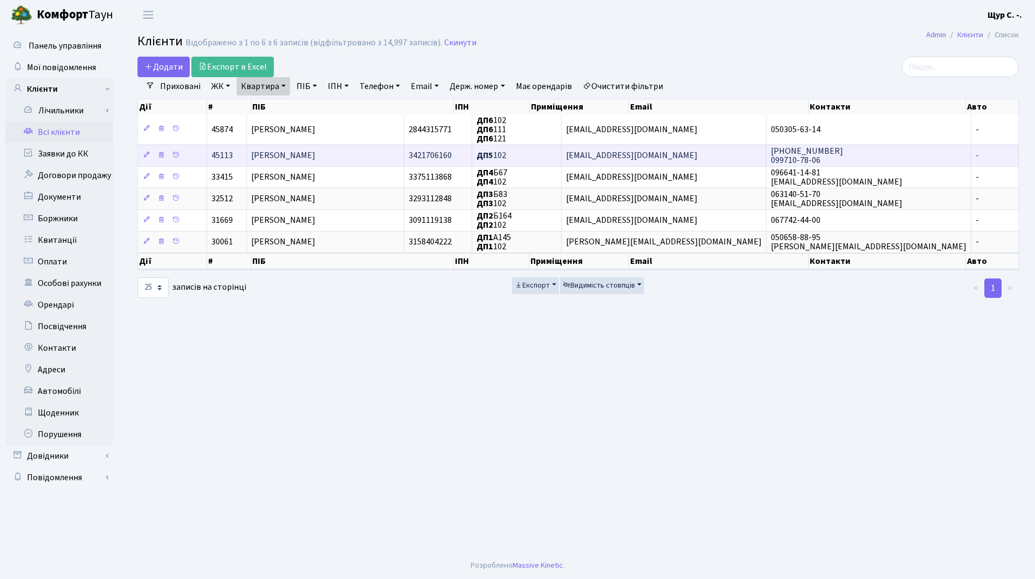
click at [320, 146] on td "[PERSON_NAME]" at bounding box center [326, 156] width 158 height 22
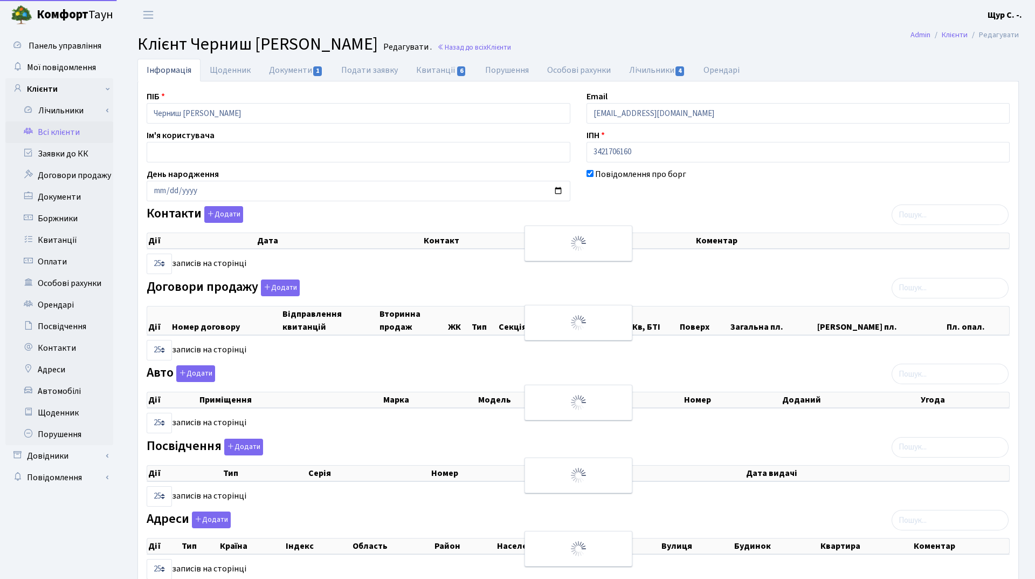
select select "25"
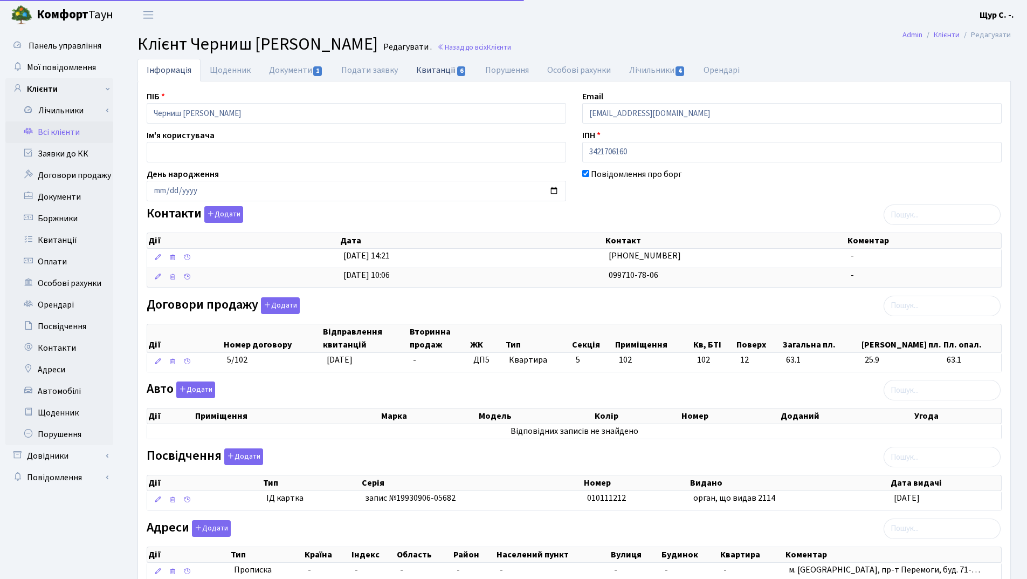
click at [423, 71] on link "Квитанції 6" at bounding box center [441, 70] width 68 height 22
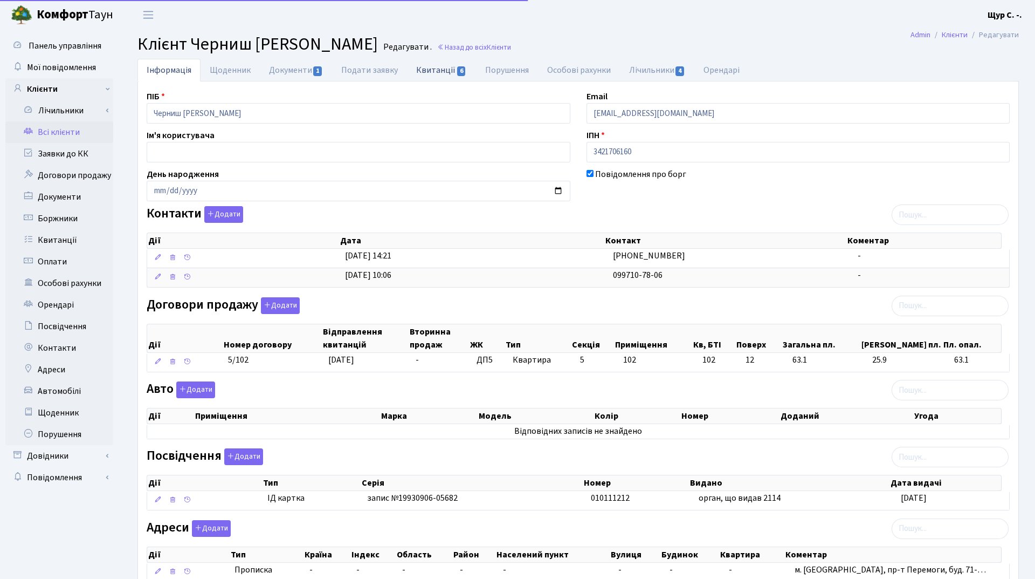
select select "25"
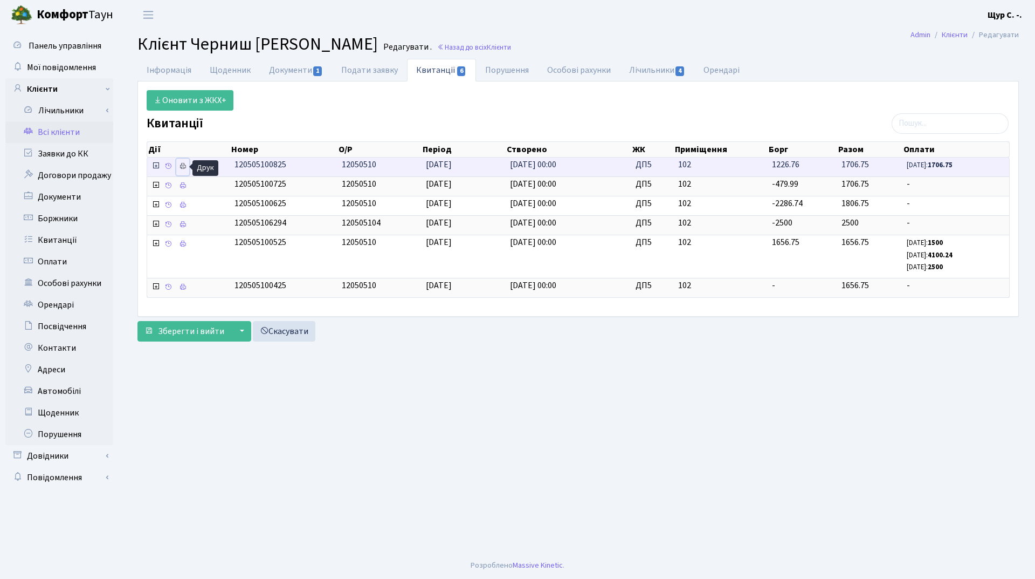
click at [180, 167] on icon at bounding box center [183, 166] width 8 height 8
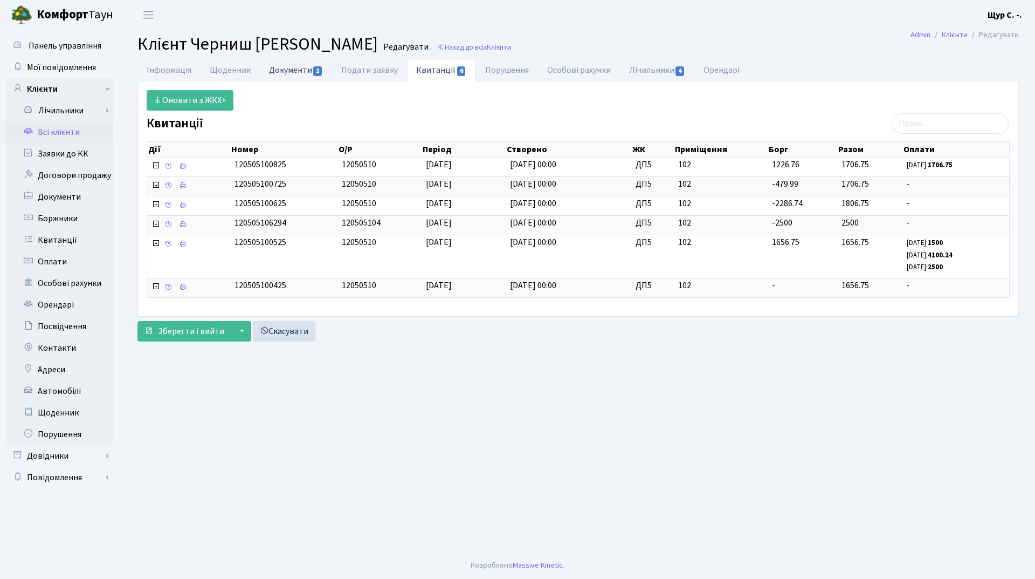
click at [291, 73] on link "Документи 1" at bounding box center [296, 70] width 72 height 22
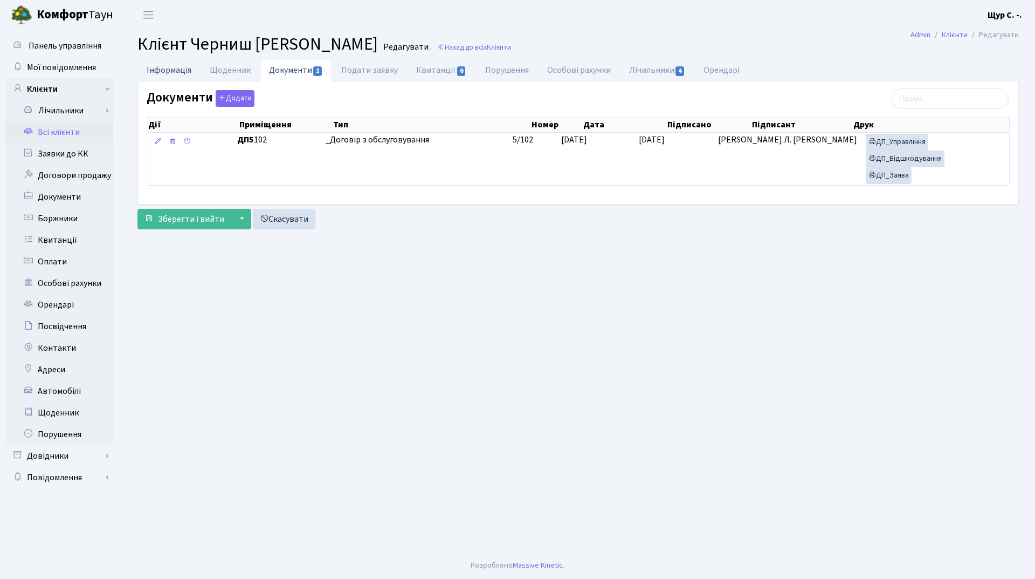
click at [179, 74] on link "Інформація" at bounding box center [169, 70] width 63 height 22
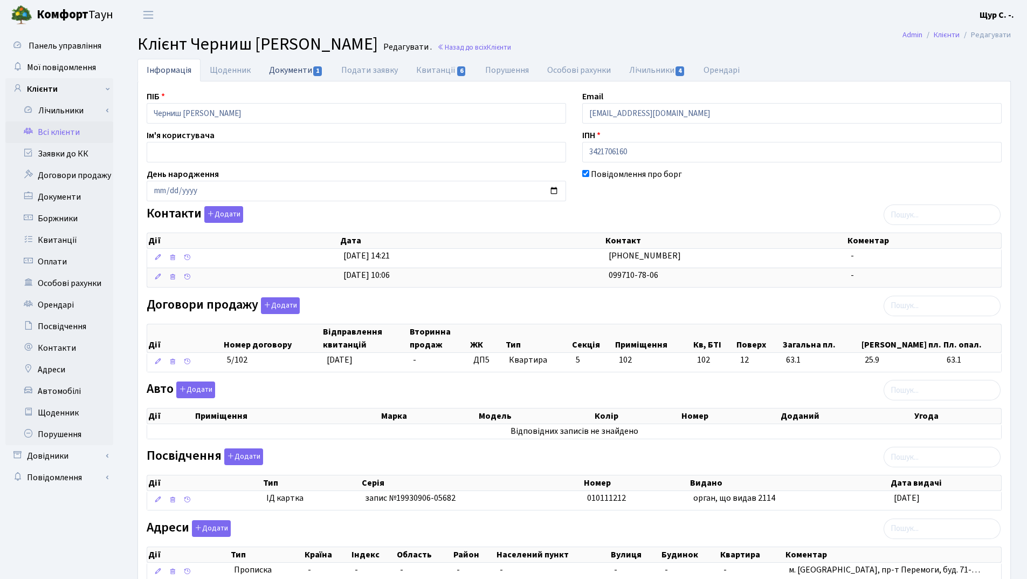
click at [276, 67] on link "Документи 1" at bounding box center [296, 70] width 72 height 22
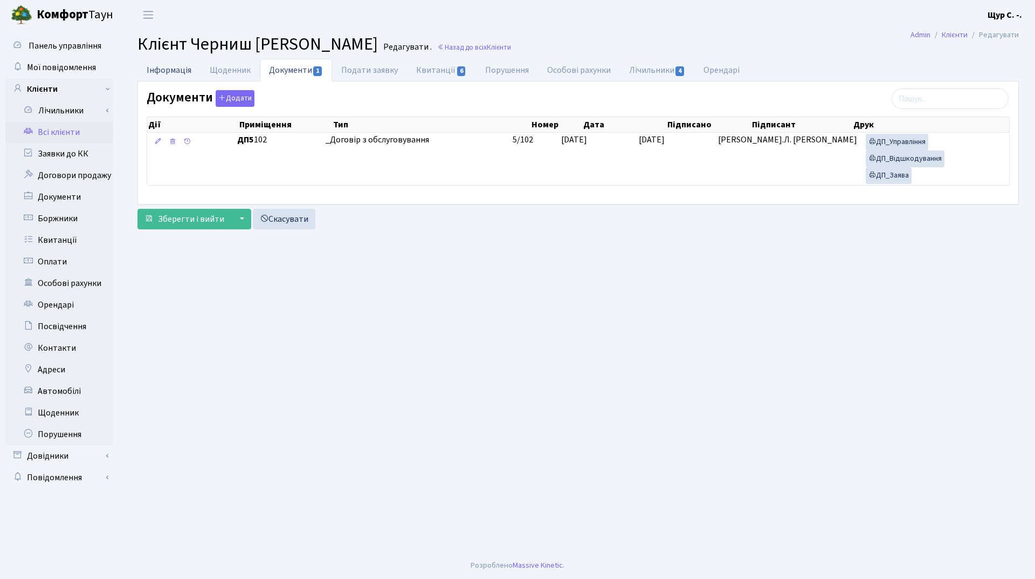
click at [165, 74] on link "Інформація" at bounding box center [169, 70] width 63 height 22
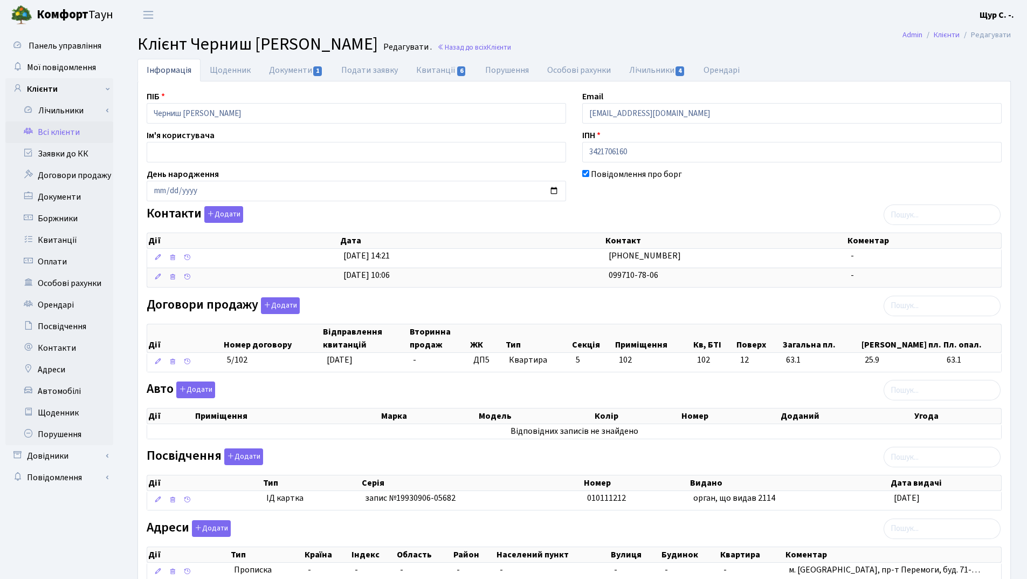
click at [71, 133] on link "Всі клієнти" at bounding box center [59, 132] width 108 height 22
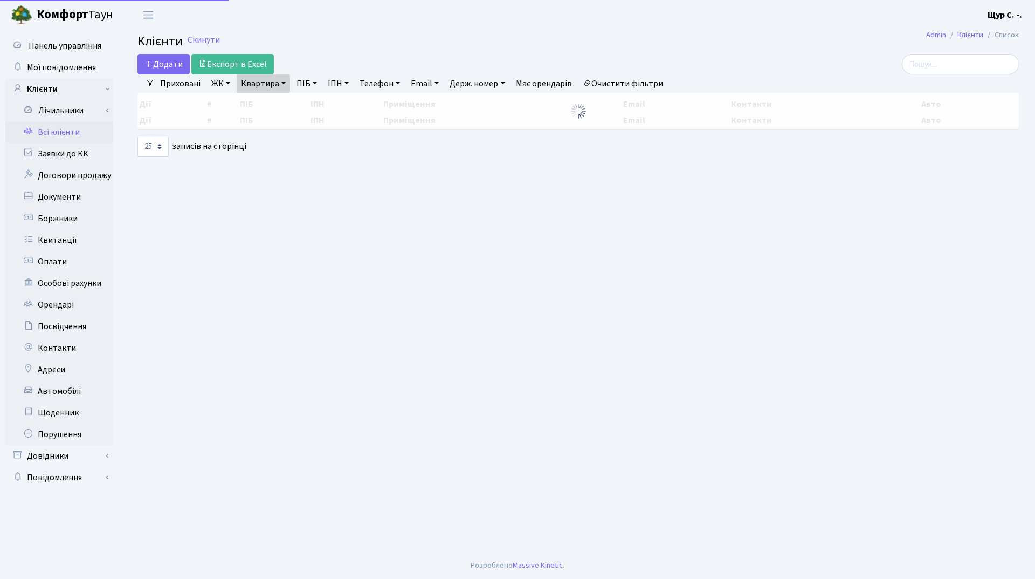
select select "25"
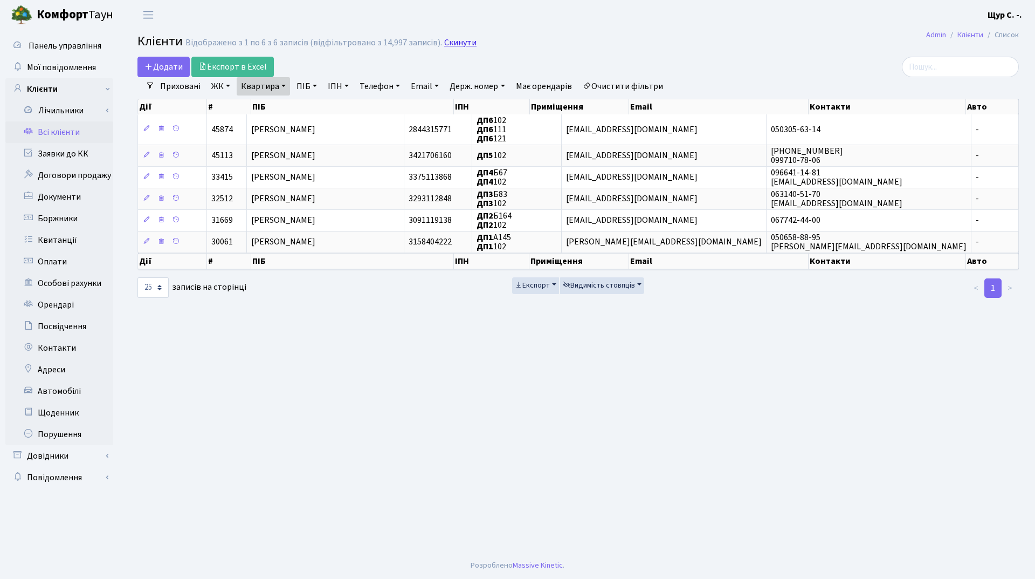
click at [458, 42] on link "Скинути" at bounding box center [460, 43] width 32 height 10
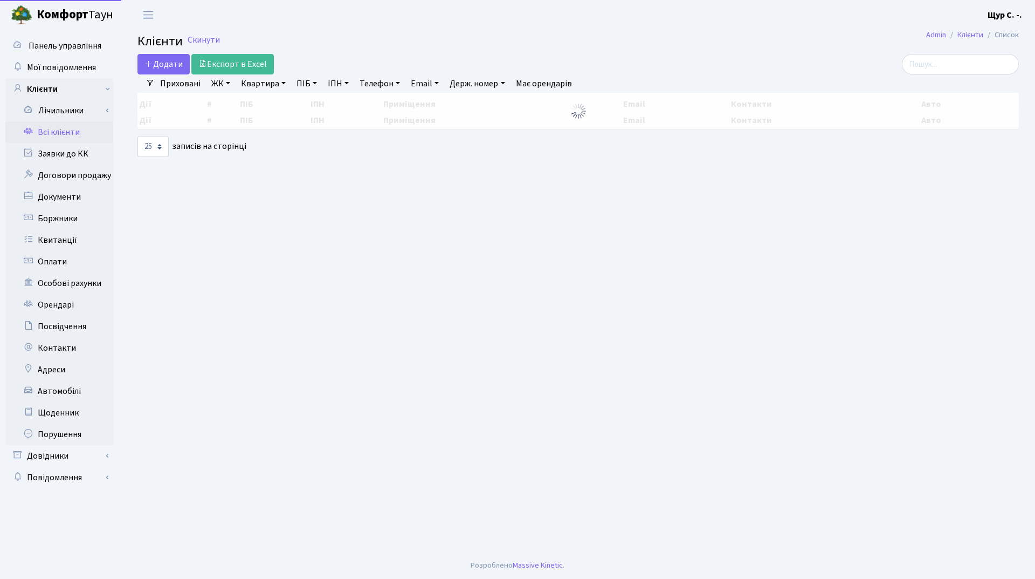
select select "25"
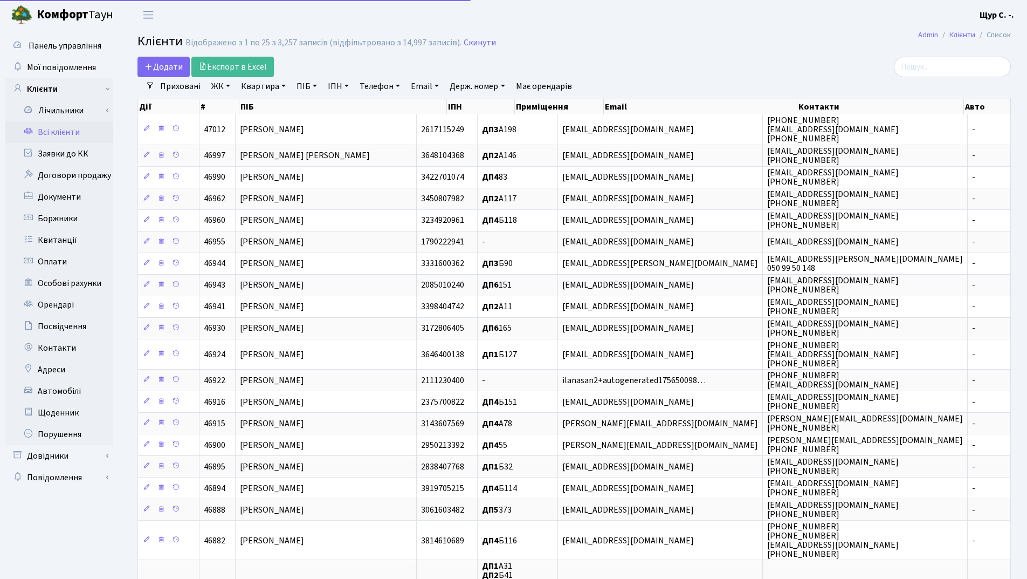
click at [372, 88] on link "Телефон" at bounding box center [379, 86] width 49 height 18
type input "0674667228"
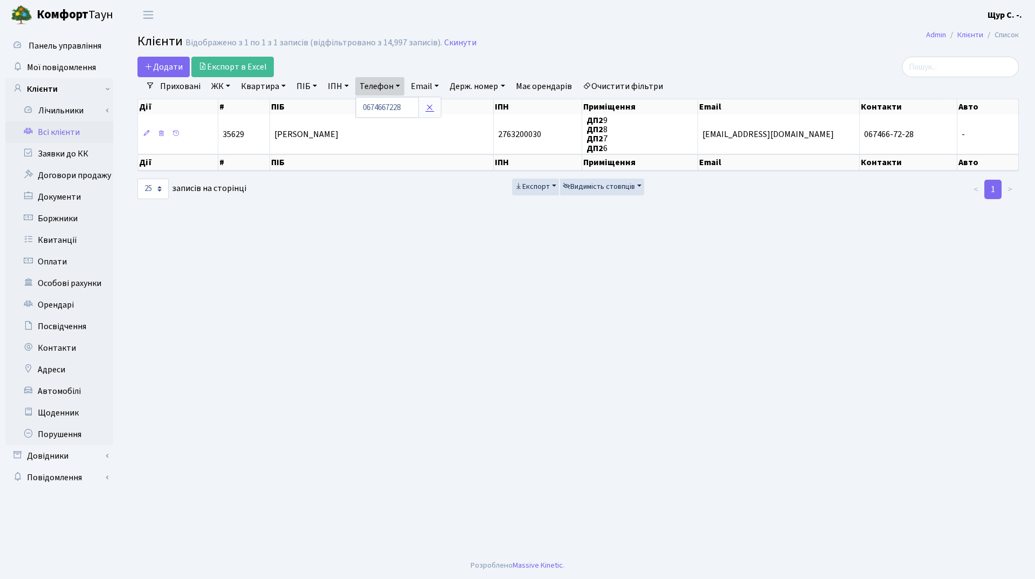
click at [434, 108] on icon at bounding box center [430, 107] width 9 height 9
